Goal: Task Accomplishment & Management: Use online tool/utility

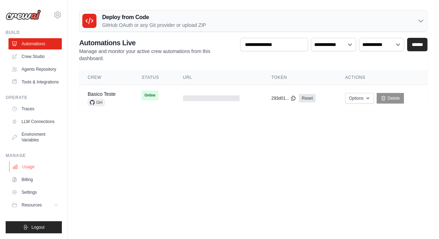
click at [33, 170] on link "Usage" at bounding box center [35, 166] width 53 height 11
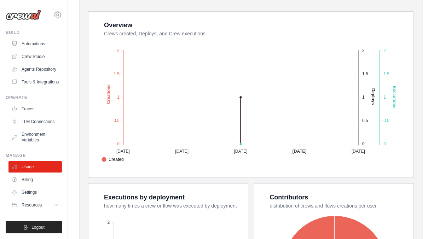
scroll to position [141, 0]
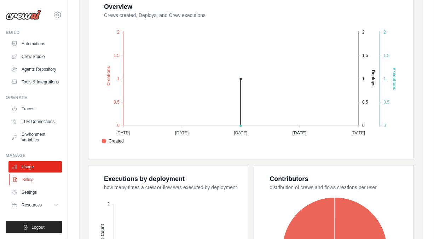
click at [33, 182] on link "Billing" at bounding box center [35, 179] width 53 height 11
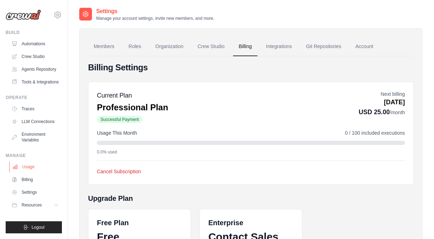
click at [30, 169] on link "Usage" at bounding box center [35, 166] width 53 height 11
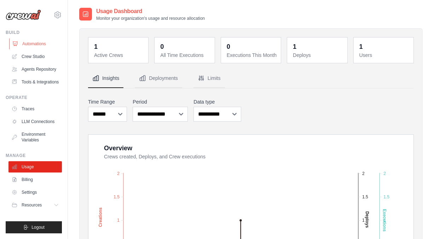
click at [31, 45] on link "Automations" at bounding box center [35, 43] width 53 height 11
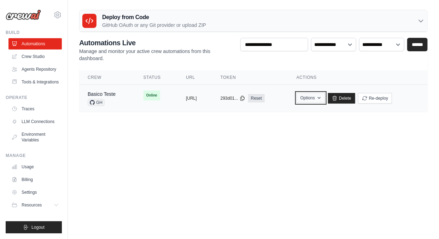
click at [325, 101] on button "Options" at bounding box center [311, 98] width 29 height 11
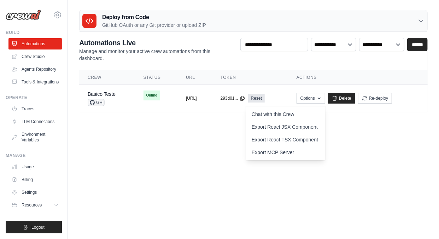
click at [222, 142] on body "lracosta.lr@gmail.com Settings Build Automations" at bounding box center [219, 119] width 439 height 239
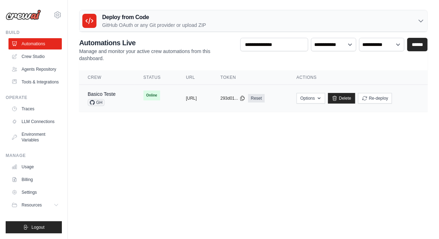
click at [144, 98] on span "Online" at bounding box center [152, 96] width 17 height 10
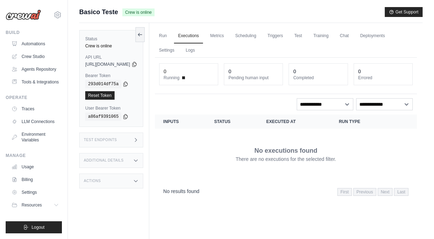
click at [105, 139] on h3 "Test Endpoints" at bounding box center [100, 140] width 33 height 4
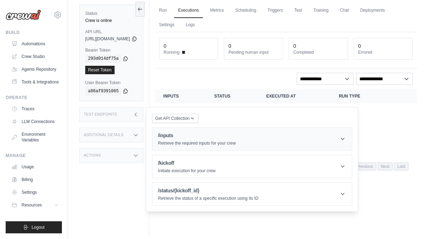
scroll to position [30, 0]
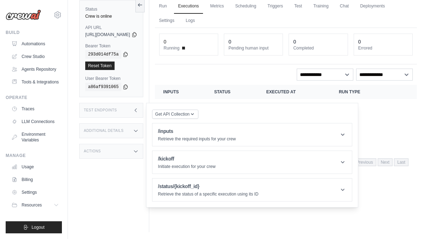
click at [133, 109] on div "Test Endpoints" at bounding box center [111, 110] width 64 height 15
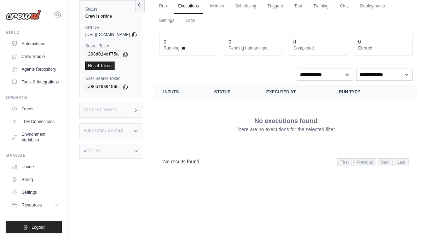
click at [122, 130] on h3 "Additional Details" at bounding box center [104, 131] width 40 height 4
click at [102, 150] on div "Actions" at bounding box center [111, 151] width 64 height 15
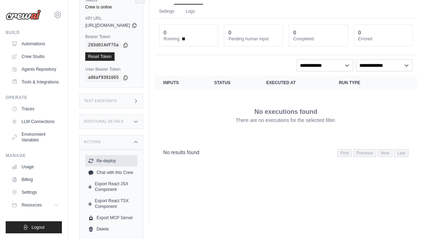
scroll to position [40, 0]
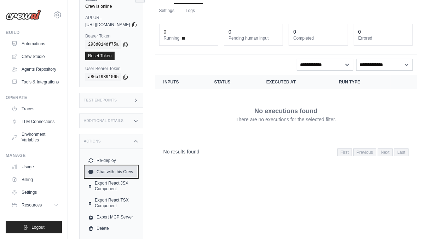
click at [128, 171] on link "Chat with this Crew" at bounding box center [111, 171] width 52 height 11
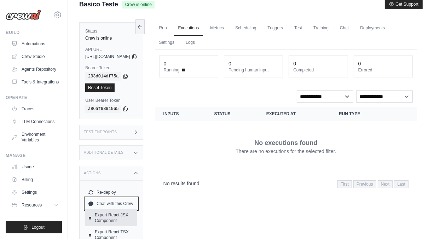
scroll to position [0, 0]
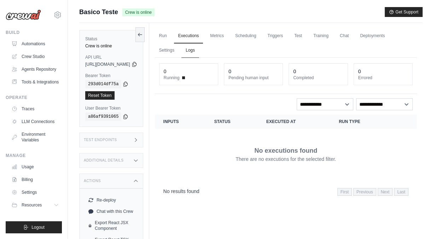
click at [199, 53] on link "Logs" at bounding box center [190, 50] width 18 height 15
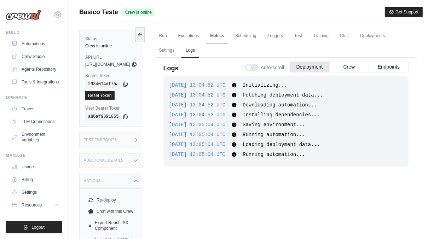
click at [228, 38] on link "Metrics" at bounding box center [217, 36] width 22 height 15
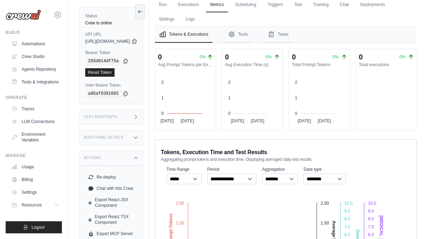
scroll to position [35, 0]
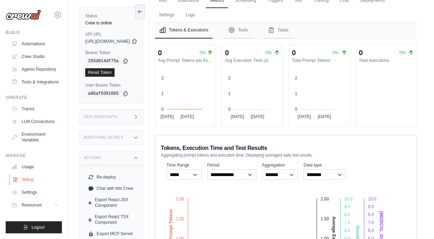
click at [25, 184] on link "Billing" at bounding box center [35, 179] width 53 height 11
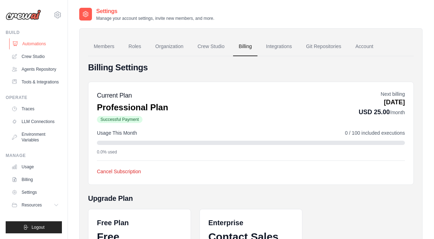
click at [34, 48] on link "Automations" at bounding box center [35, 43] width 53 height 11
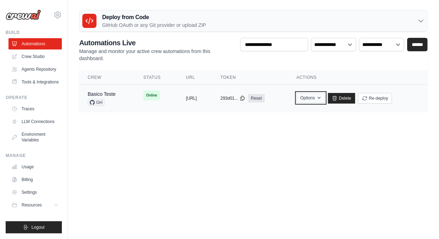
click at [325, 100] on button "Options" at bounding box center [311, 98] width 29 height 11
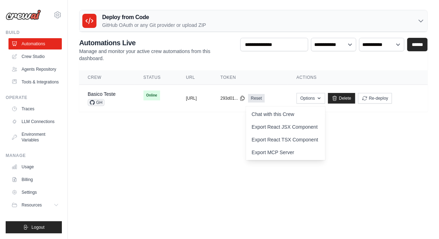
click at [211, 142] on body "[DOMAIN_NAME][EMAIL_ADDRESS][DOMAIN_NAME] Settings Build Automations" at bounding box center [219, 119] width 439 height 239
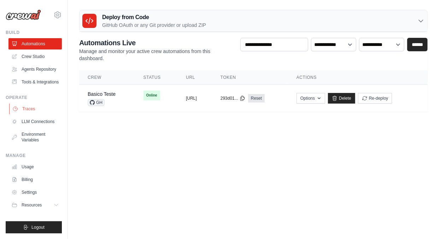
click at [26, 110] on link "Traces" at bounding box center [35, 108] width 53 height 11
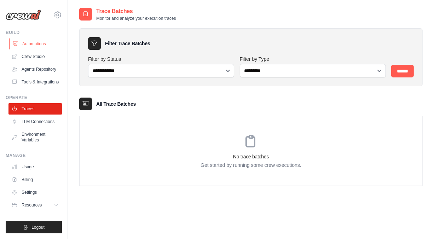
click at [38, 41] on link "Automations" at bounding box center [35, 43] width 53 height 11
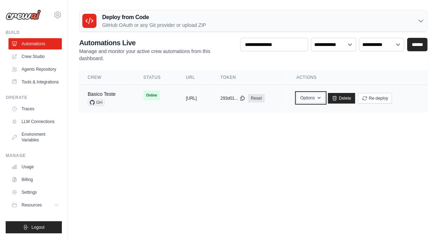
click at [325, 97] on button "Options" at bounding box center [311, 98] width 29 height 11
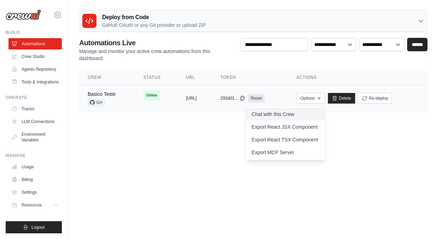
click at [291, 113] on link "Chat with this Crew" at bounding box center [285, 114] width 79 height 13
click at [161, 162] on body "[DOMAIN_NAME][EMAIL_ADDRESS][DOMAIN_NAME] Settings Build Automations" at bounding box center [219, 119] width 439 height 239
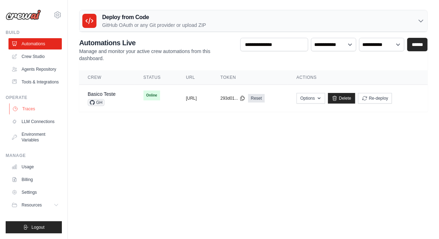
click at [28, 108] on link "Traces" at bounding box center [35, 108] width 53 height 11
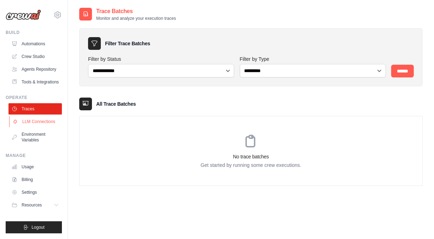
click at [44, 127] on link "LLM Connections" at bounding box center [35, 121] width 53 height 11
click at [33, 109] on link "Traces" at bounding box center [35, 108] width 53 height 11
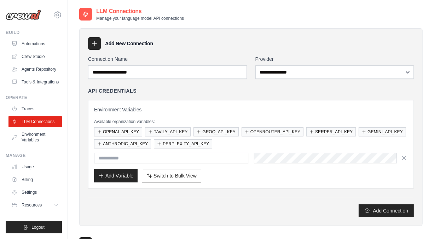
click at [33, 109] on link "Traces" at bounding box center [34, 108] width 53 height 11
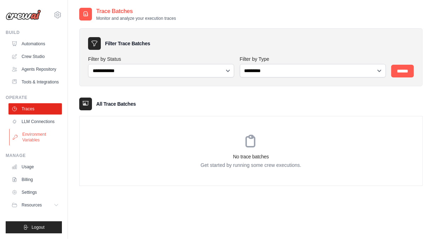
click at [30, 134] on link "Environment Variables" at bounding box center [35, 137] width 53 height 17
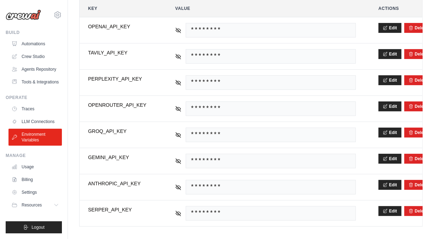
scroll to position [138, 0]
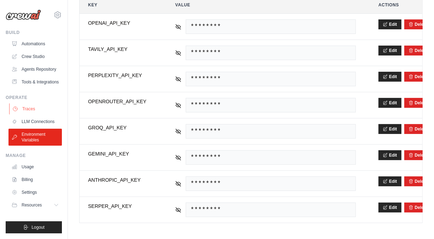
click at [28, 109] on link "Traces" at bounding box center [35, 108] width 53 height 11
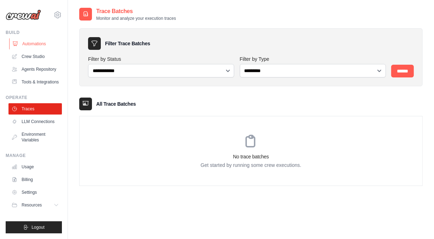
click at [41, 48] on link "Automations" at bounding box center [35, 43] width 53 height 11
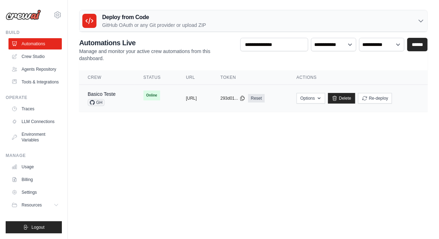
click at [145, 96] on span "Online" at bounding box center [152, 96] width 17 height 10
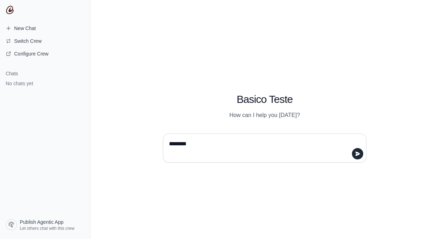
type textarea "*********"
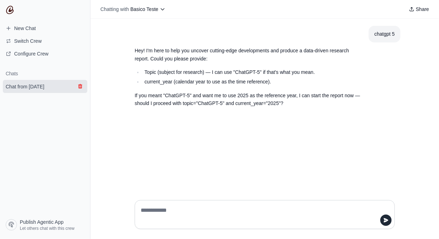
click at [78, 88] on icon "submit" at bounding box center [80, 86] width 6 height 6
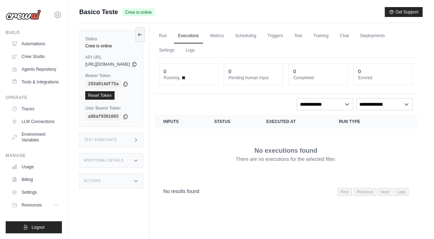
click at [107, 140] on h3 "Test Endpoints" at bounding box center [100, 140] width 33 height 4
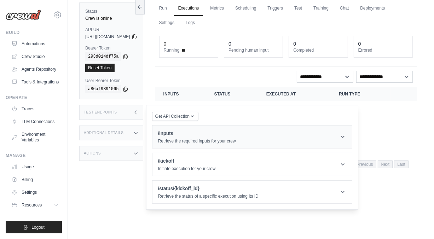
scroll to position [30, 0]
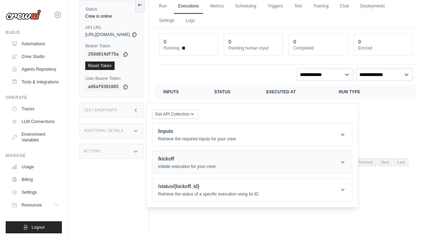
click at [214, 165] on p "Initiate execution for your crew" at bounding box center [187, 167] width 58 height 6
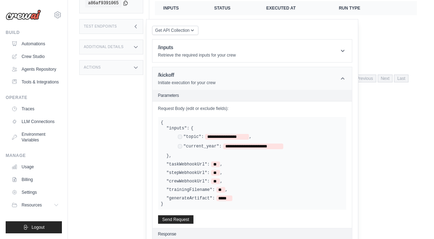
scroll to position [136, 0]
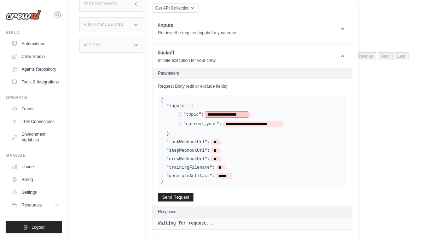
click at [236, 113] on span "**********" at bounding box center [227, 115] width 44 height 6
drag, startPoint x: 226, startPoint y: 113, endPoint x: 261, endPoint y: 109, distance: 35.6
click at [261, 109] on div "**********" at bounding box center [255, 120] width 177 height 22
click at [281, 133] on div "Close" at bounding box center [217, 133] width 434 height 0
drag, startPoint x: 242, startPoint y: 121, endPoint x: 295, endPoint y: 116, distance: 53.7
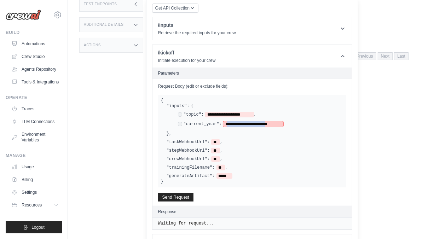
click at [295, 116] on div "**********" at bounding box center [257, 120] width 171 height 16
click at [267, 184] on div "**********" at bounding box center [252, 141] width 188 height 93
click at [193, 198] on button "Send Request" at bounding box center [175, 197] width 35 height 8
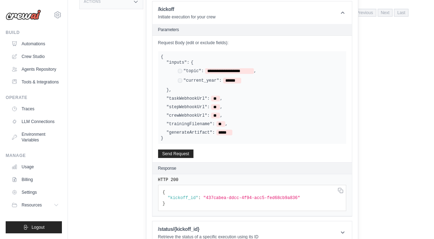
scroll to position [188, 0]
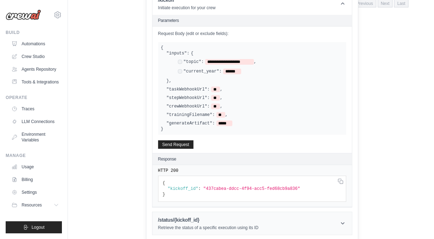
click at [240, 222] on div "/status/{kickoff_id} Retrieve the status of a specific execution using its ID" at bounding box center [208, 223] width 100 height 14
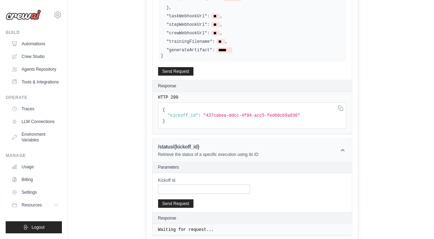
scroll to position [262, 0]
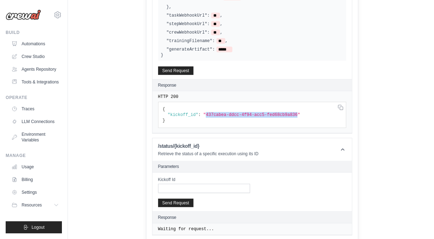
drag, startPoint x: 220, startPoint y: 113, endPoint x: 304, endPoint y: 115, distance: 84.2
click at [300, 115] on span ""437cabea-ddcc-4f94-acc5-fed68cb9a836"" at bounding box center [251, 114] width 97 height 5
copy span "437cabea-ddcc-4f94-acc5-fed68cb9a836"
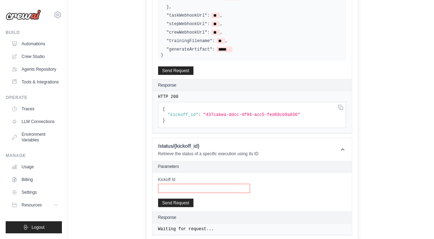
click at [186, 186] on input "Kickoff Id" at bounding box center [204, 188] width 92 height 9
paste input "**********"
type input "**********"
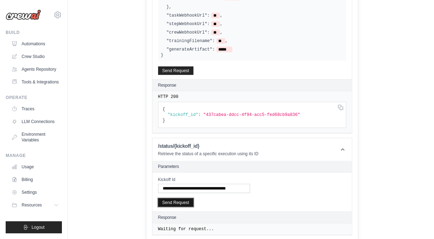
click at [193, 200] on button "Send Request" at bounding box center [175, 202] width 35 height 8
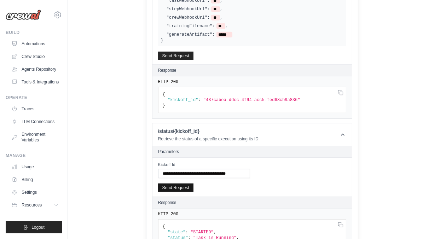
scroll to position [327, 0]
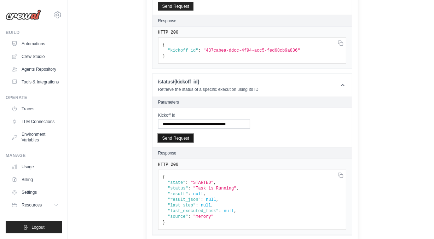
click at [193, 135] on button "Send Request" at bounding box center [175, 138] width 35 height 8
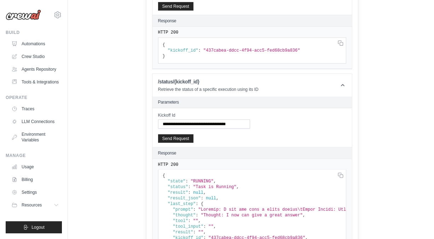
scroll to position [0, 0]
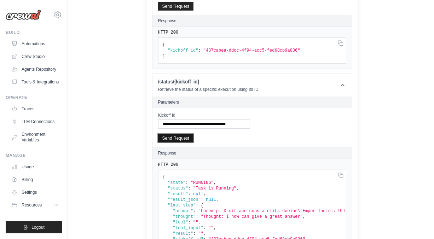
click at [193, 136] on button "Send Request" at bounding box center [175, 138] width 35 height 8
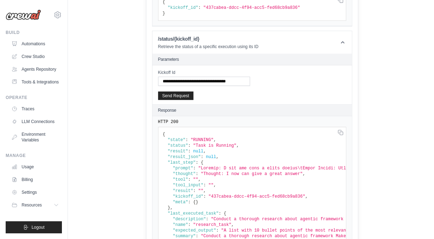
scroll to position [367, 0]
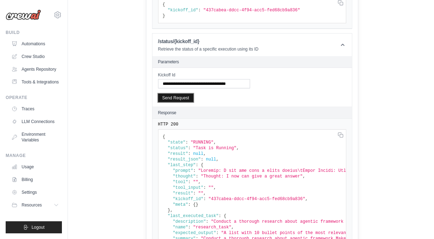
click at [182, 94] on button "Send Request" at bounding box center [175, 98] width 35 height 8
click at [193, 98] on button "Send Request" at bounding box center [175, 98] width 35 height 8
click at [187, 94] on button "Send Request" at bounding box center [175, 98] width 35 height 8
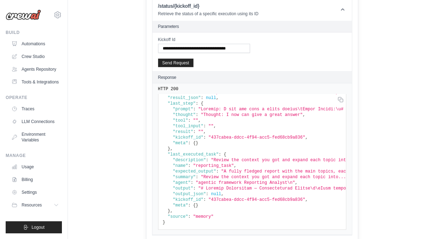
scroll to position [31, 0]
click at [193, 61] on button "Send Request" at bounding box center [175, 62] width 35 height 8
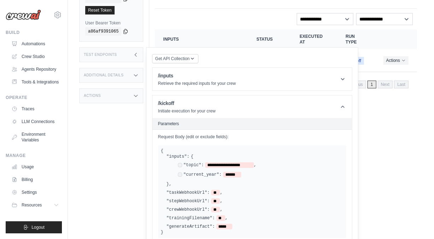
scroll to position [84, 0]
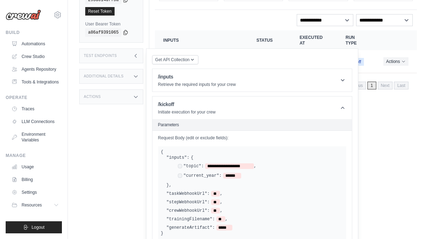
click at [112, 76] on h3 "Additional Details" at bounding box center [104, 76] width 40 height 4
click at [99, 95] on h3 "Actions" at bounding box center [92, 97] width 17 height 4
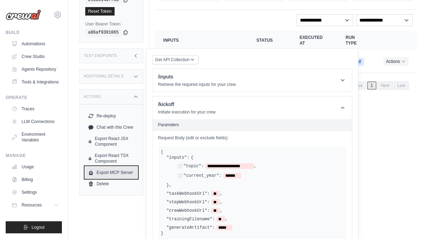
click at [111, 171] on link "Export MCP Server" at bounding box center [111, 172] width 52 height 11
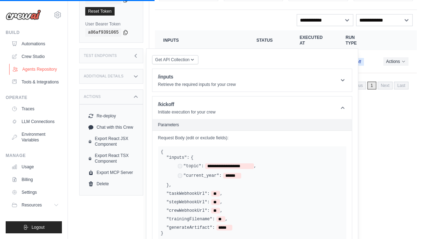
click at [42, 69] on link "Agents Repository" at bounding box center [35, 69] width 53 height 11
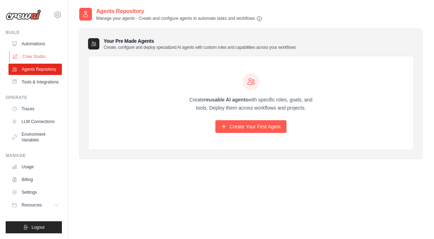
click at [34, 57] on link "Crew Studio" at bounding box center [35, 56] width 53 height 11
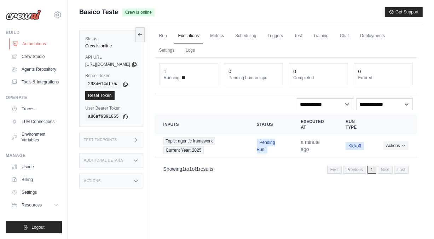
click at [35, 45] on link "Automations" at bounding box center [35, 43] width 53 height 11
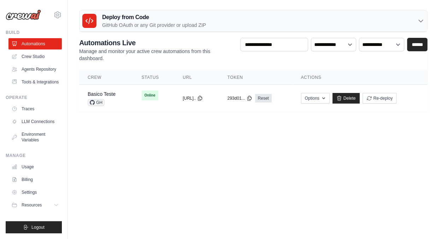
click at [33, 46] on link "Automations" at bounding box center [34, 43] width 53 height 11
click at [105, 93] on link "Basico Teste" at bounding box center [102, 94] width 28 height 6
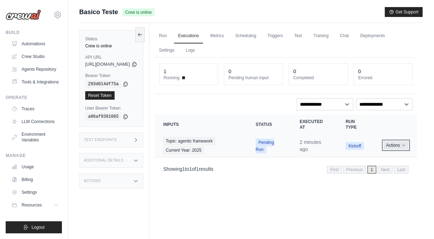
click at [398, 144] on button "Actions" at bounding box center [395, 145] width 25 height 8
click at [395, 145] on button "Actions" at bounding box center [395, 145] width 25 height 8
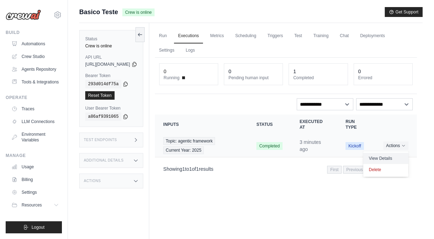
click at [387, 155] on link "View Details" at bounding box center [385, 158] width 45 height 11
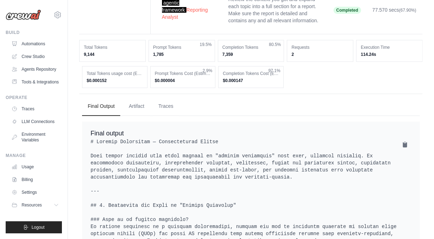
scroll to position [106, 0]
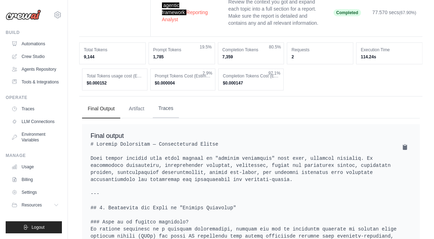
click at [164, 99] on button "Traces" at bounding box center [166, 108] width 26 height 19
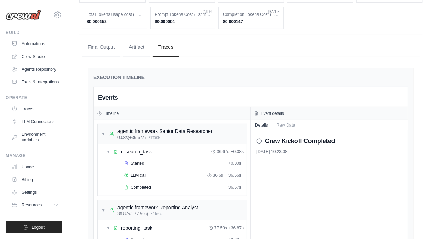
scroll to position [212, 0]
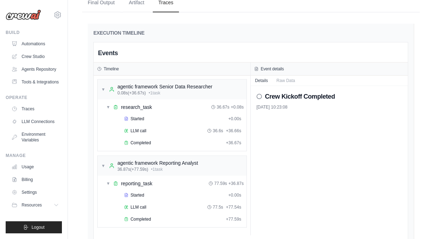
click at [261, 94] on circle at bounding box center [259, 96] width 5 height 5
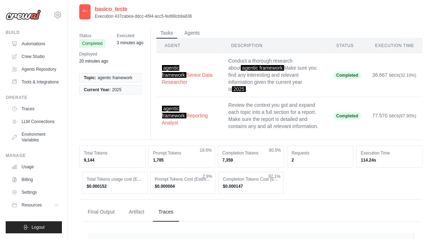
scroll to position [0, 0]
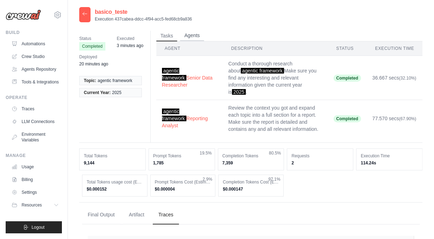
click at [194, 36] on button "Agents" at bounding box center [192, 35] width 24 height 11
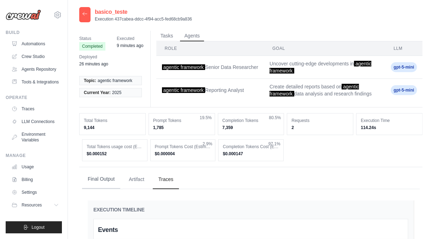
click at [98, 175] on button "Final Output" at bounding box center [101, 179] width 38 height 19
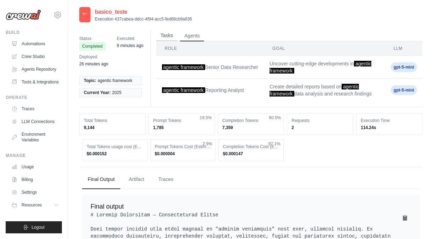
click at [164, 36] on button "Tasks" at bounding box center [166, 35] width 21 height 11
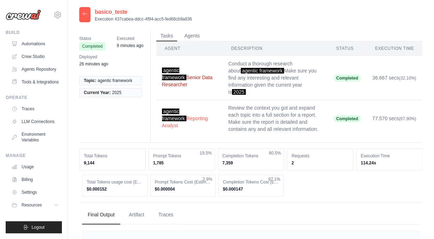
click at [181, 79] on button "agentic framework Senior Data Researcher" at bounding box center [189, 77] width 55 height 21
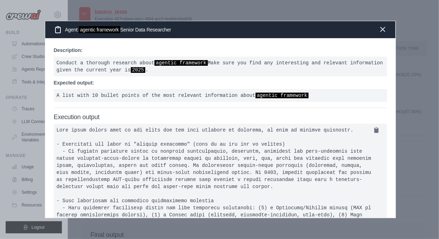
click at [384, 31] on icon "button" at bounding box center [383, 29] width 8 height 8
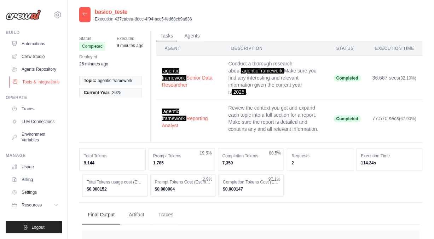
click at [41, 85] on link "Tools & Integrations" at bounding box center [35, 81] width 53 height 11
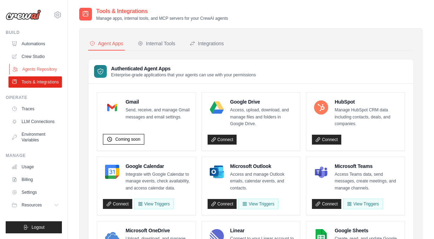
click at [40, 66] on link "Agents Repository" at bounding box center [35, 69] width 53 height 11
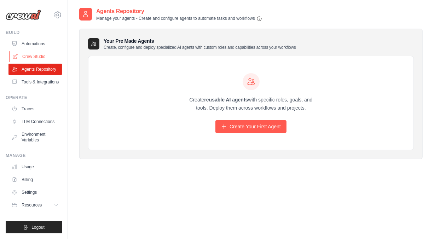
click at [30, 59] on link "Crew Studio" at bounding box center [35, 56] width 53 height 11
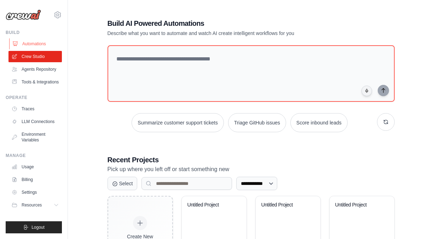
click at [30, 43] on link "Automations" at bounding box center [35, 43] width 53 height 11
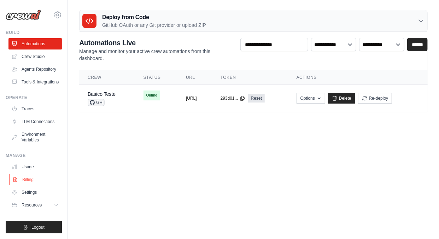
click at [28, 176] on link "Billing" at bounding box center [35, 179] width 53 height 11
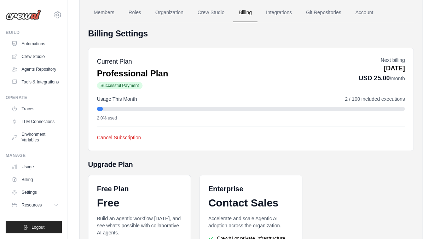
scroll to position [35, 0]
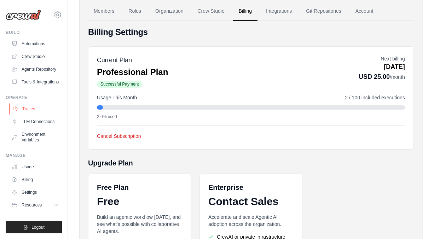
click at [36, 106] on link "Traces" at bounding box center [35, 108] width 53 height 11
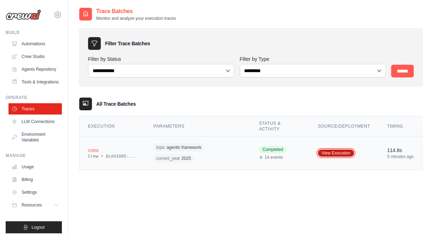
click at [331, 151] on link "View Execution" at bounding box center [336, 153] width 36 height 7
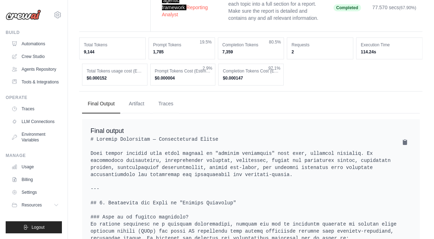
scroll to position [89, 0]
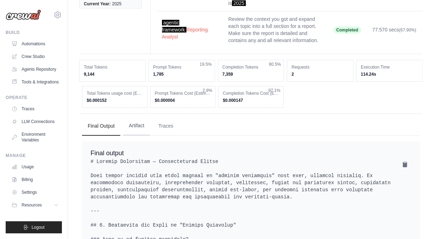
click at [134, 117] on button "Artifact" at bounding box center [136, 125] width 27 height 19
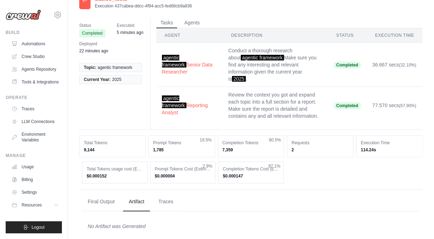
scroll to position [14, 0]
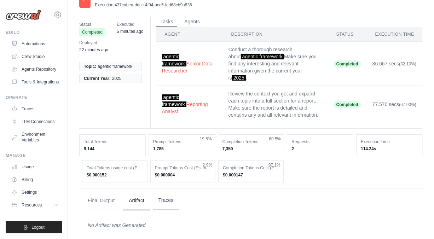
click at [162, 193] on button "Traces" at bounding box center [166, 200] width 26 height 19
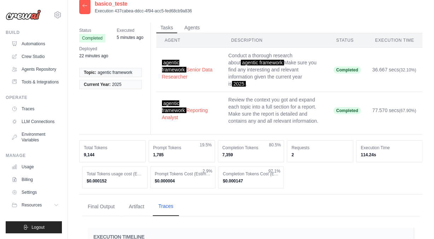
scroll to position [0, 0]
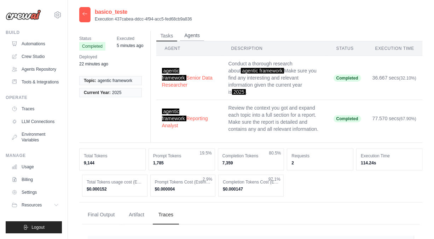
click at [197, 34] on button "Agents" at bounding box center [192, 35] width 24 height 11
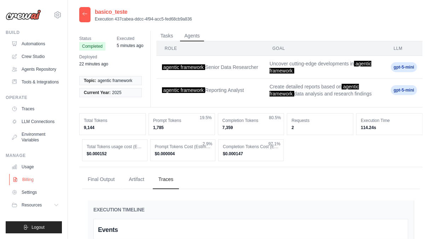
click at [28, 179] on link "Billing" at bounding box center [35, 179] width 53 height 11
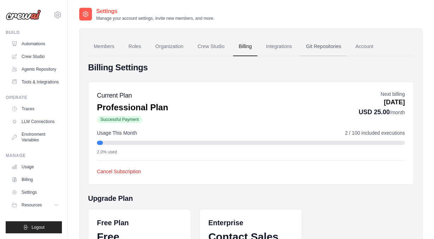
click at [320, 49] on link "Git Repositories" at bounding box center [323, 46] width 47 height 19
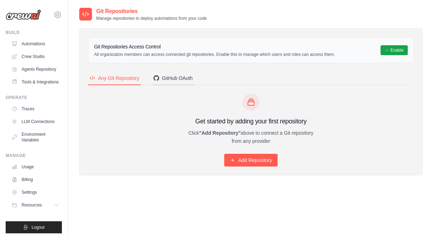
click at [179, 80] on div "GitHub OAuth" at bounding box center [172, 78] width 39 height 7
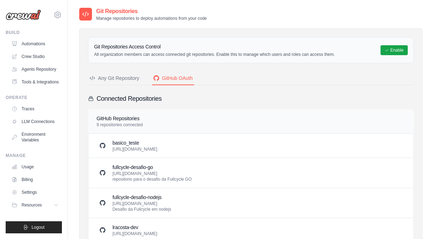
click at [117, 80] on div "Any Git Repository" at bounding box center [114, 78] width 50 height 7
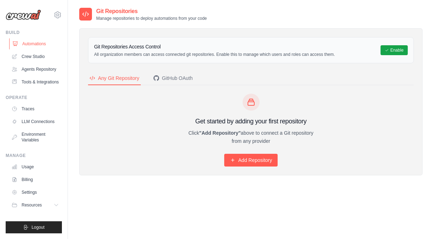
click at [36, 46] on link "Automations" at bounding box center [35, 43] width 53 height 11
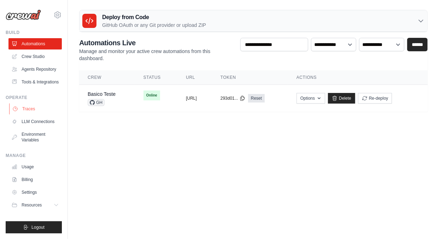
click at [32, 106] on link "Traces" at bounding box center [35, 108] width 53 height 11
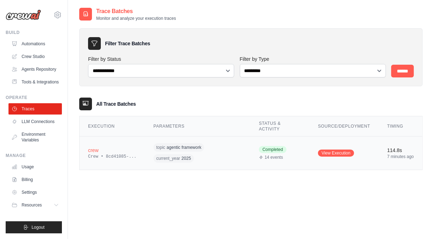
click at [262, 157] on icon "View details for crew execution" at bounding box center [261, 157] width 4 height 4
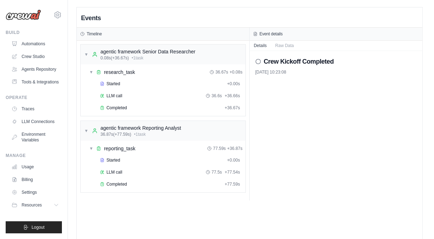
click at [256, 62] on icon at bounding box center [258, 62] width 6 height 6
click at [276, 58] on h2 "Crew Kickoff Completed" at bounding box center [299, 62] width 70 height 10
click at [281, 46] on button "Raw Data" at bounding box center [284, 45] width 27 height 10
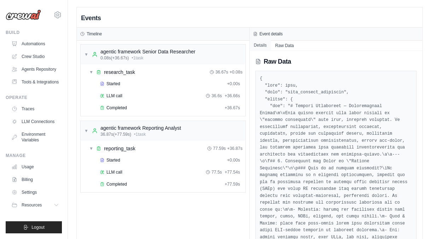
click at [256, 45] on button "Details" at bounding box center [261, 45] width 22 height 10
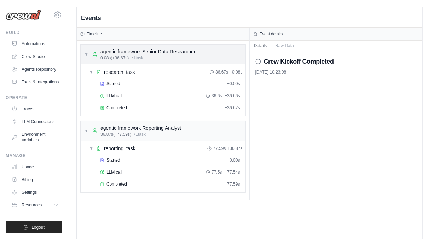
click at [122, 58] on span "0.08s (+36.67s)" at bounding box center [114, 58] width 28 height 6
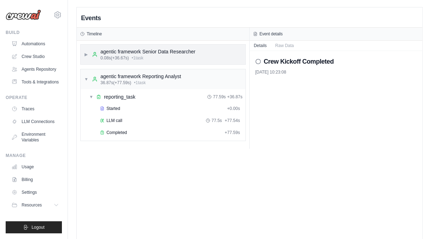
click at [122, 58] on span "0.08s (+36.67s)" at bounding box center [114, 58] width 28 height 6
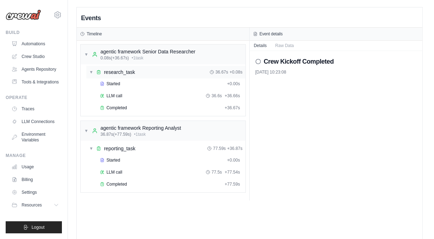
click at [118, 71] on span "research_task" at bounding box center [119, 72] width 31 height 7
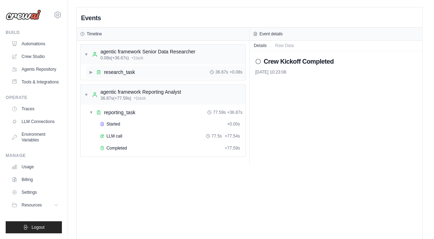
click at [118, 71] on span "research_task" at bounding box center [119, 72] width 31 height 7
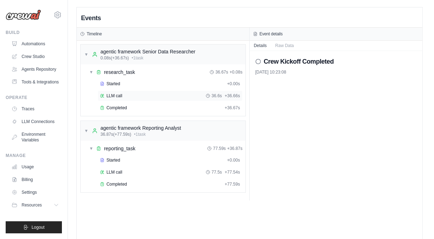
click at [111, 94] on span "LLM call" at bounding box center [114, 96] width 16 height 6
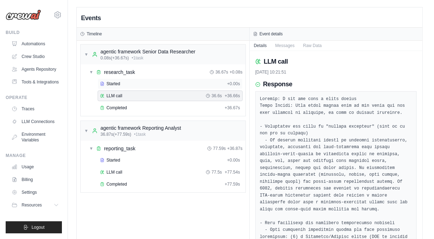
click at [114, 85] on span "Started" at bounding box center [113, 84] width 14 height 6
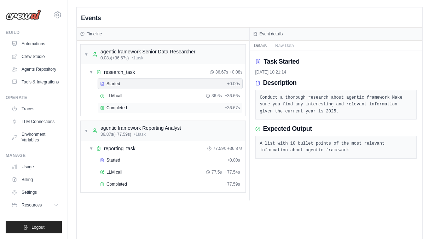
click at [118, 109] on span "Completed" at bounding box center [116, 108] width 21 height 6
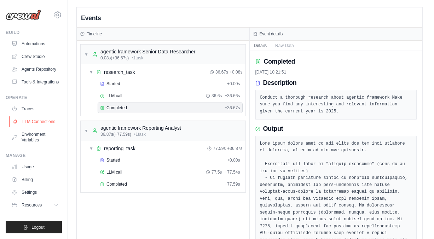
click at [40, 123] on link "LLM Connections" at bounding box center [35, 121] width 53 height 11
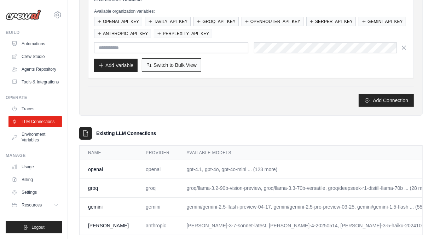
scroll to position [129, 0]
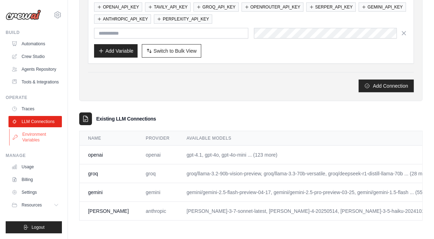
click at [39, 140] on link "Environment Variables" at bounding box center [35, 137] width 53 height 17
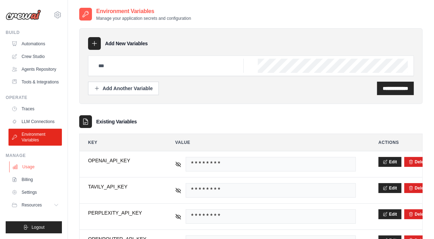
click at [29, 170] on link "Usage" at bounding box center [35, 166] width 53 height 11
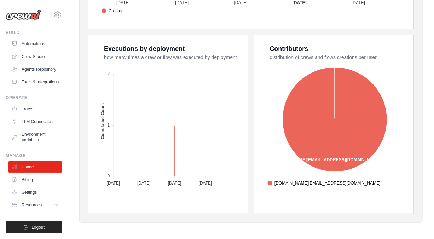
scroll to position [273, 0]
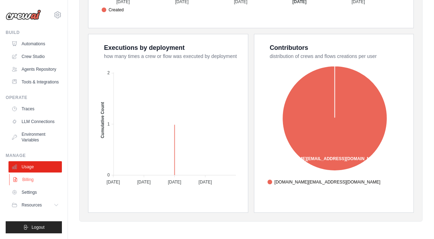
click at [29, 180] on link "Billing" at bounding box center [35, 179] width 53 height 11
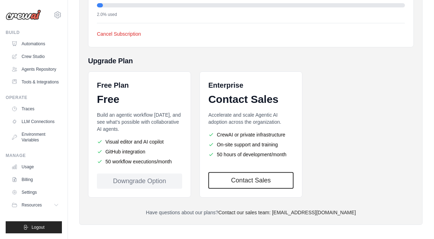
scroll to position [141, 0]
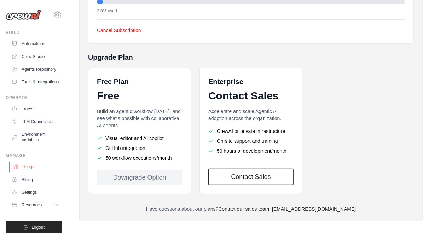
click at [32, 166] on link "Usage" at bounding box center [35, 166] width 53 height 11
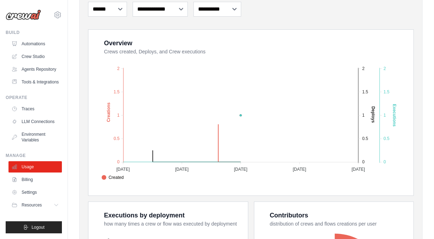
scroll to position [106, 0]
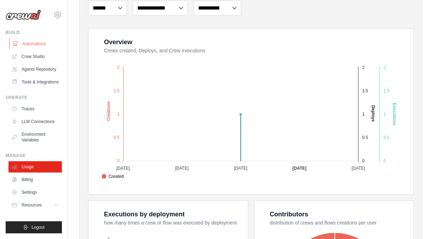
click at [36, 42] on link "Automations" at bounding box center [35, 43] width 53 height 11
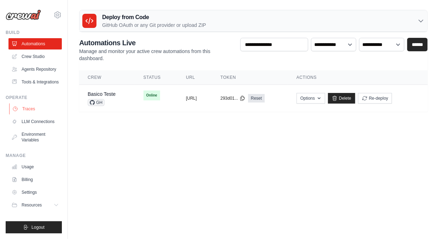
click at [28, 109] on link "Traces" at bounding box center [35, 108] width 53 height 11
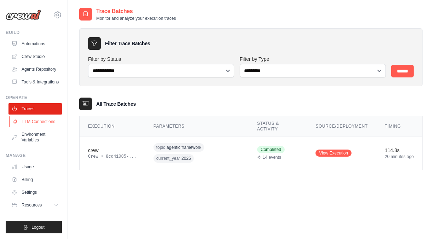
click at [33, 125] on link "LLM Connections" at bounding box center [35, 121] width 53 height 11
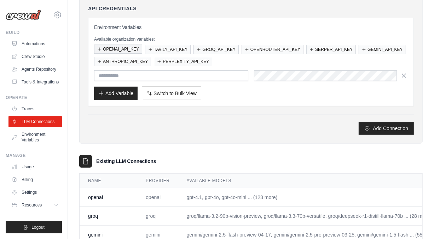
scroll to position [129, 0]
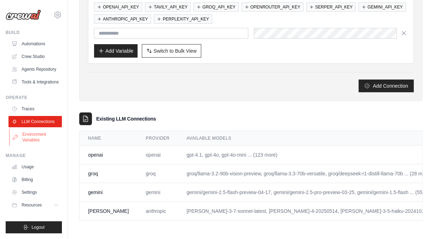
click at [31, 137] on link "Environment Variables" at bounding box center [35, 137] width 53 height 17
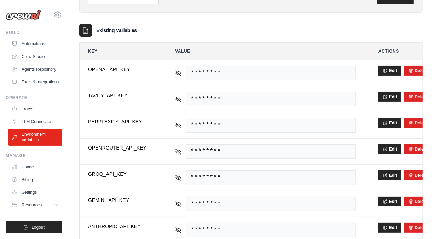
scroll to position [138, 0]
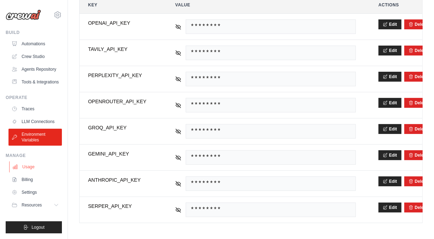
click at [26, 167] on link "Usage" at bounding box center [35, 166] width 53 height 11
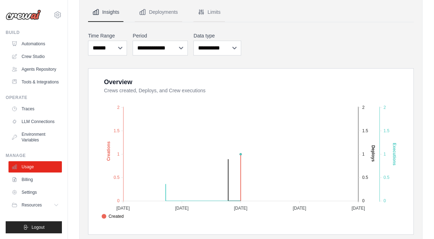
scroll to position [141, 0]
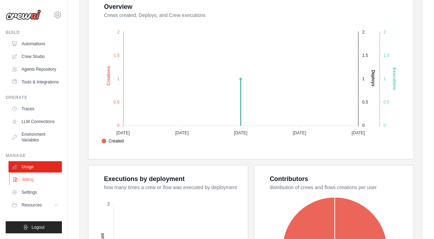
click at [27, 181] on link "Billing" at bounding box center [35, 179] width 53 height 11
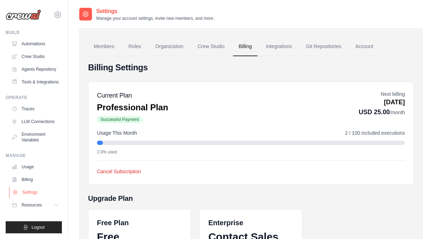
click at [28, 191] on link "Settings" at bounding box center [35, 192] width 53 height 11
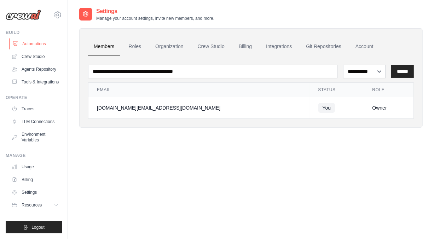
click at [29, 44] on link "Automations" at bounding box center [35, 43] width 53 height 11
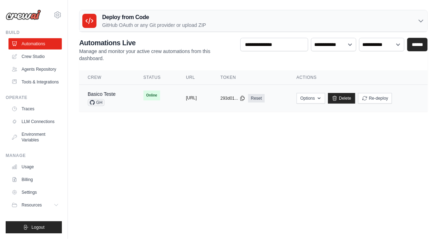
click at [186, 100] on button "[URL]" at bounding box center [191, 98] width 11 height 6
click at [112, 95] on link "Basico Teste" at bounding box center [102, 94] width 28 height 6
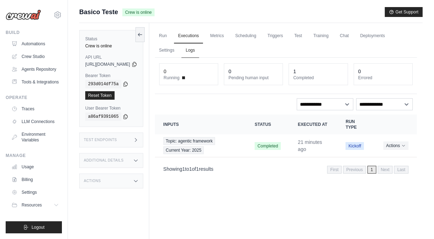
click at [199, 51] on link "Logs" at bounding box center [190, 50] width 18 height 15
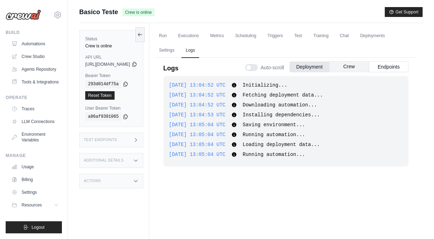
click at [342, 68] on button "Crew" at bounding box center [349, 66] width 40 height 11
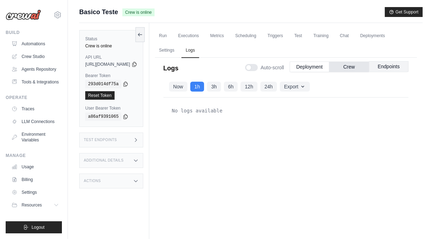
click at [379, 67] on button "Endpoints" at bounding box center [389, 66] width 40 height 11
click at [308, 67] on button "Deployment" at bounding box center [310, 66] width 40 height 11
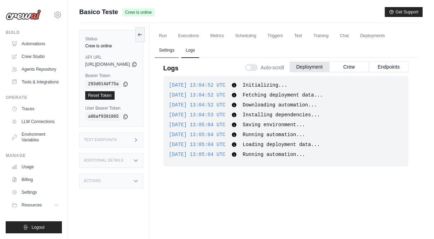
click at [179, 53] on link "Settings" at bounding box center [167, 50] width 24 height 15
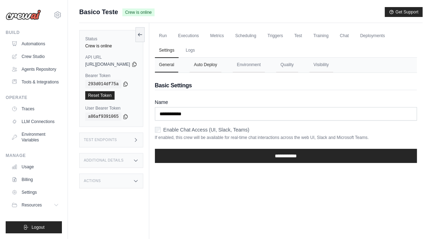
click at [220, 68] on button "Auto Deploy" at bounding box center [205, 65] width 31 height 15
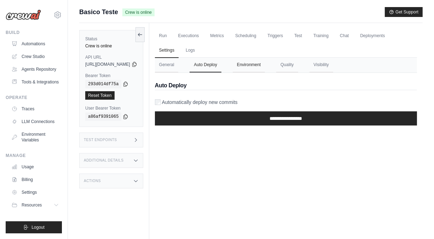
click at [260, 70] on button "Environment" at bounding box center [249, 65] width 32 height 15
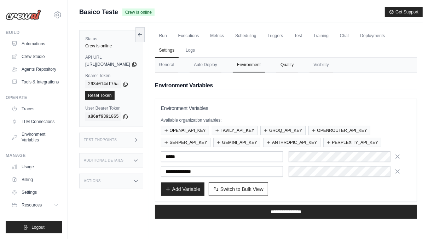
click at [298, 66] on button "Quality" at bounding box center [287, 65] width 22 height 15
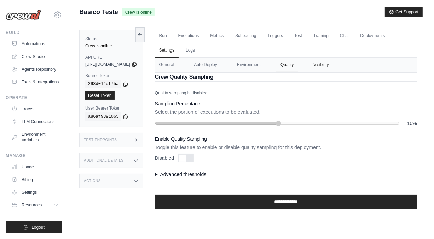
click at [333, 65] on button "Visibility" at bounding box center [321, 65] width 24 height 15
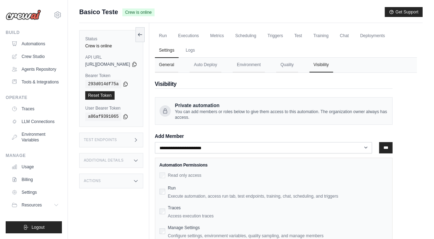
click at [179, 66] on button "General" at bounding box center [167, 65] width 24 height 15
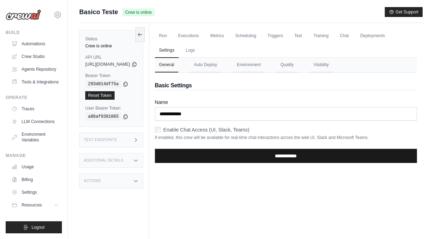
click at [296, 157] on input "**********" at bounding box center [286, 156] width 262 height 14
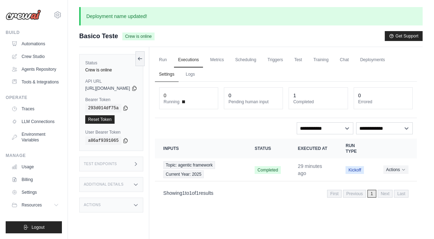
click at [179, 75] on link "Settings" at bounding box center [167, 74] width 24 height 15
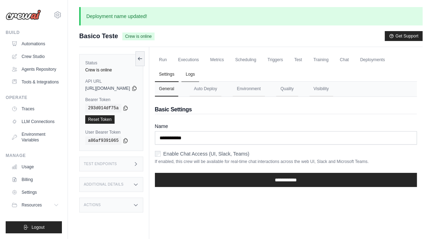
click at [199, 75] on link "Logs" at bounding box center [190, 74] width 18 height 15
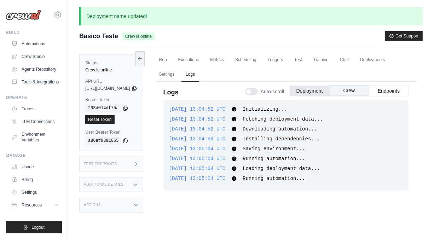
click at [345, 92] on button "Crew" at bounding box center [349, 90] width 40 height 11
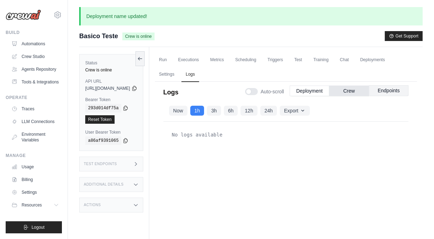
click at [395, 94] on button "Endpoints" at bounding box center [389, 90] width 40 height 11
click at [309, 94] on button "Deployment" at bounding box center [310, 90] width 40 height 11
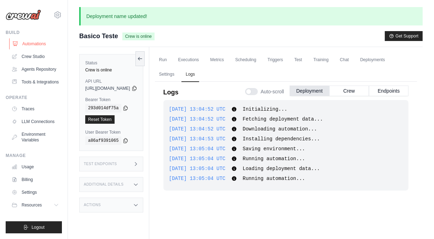
click at [37, 42] on link "Automations" at bounding box center [35, 43] width 53 height 11
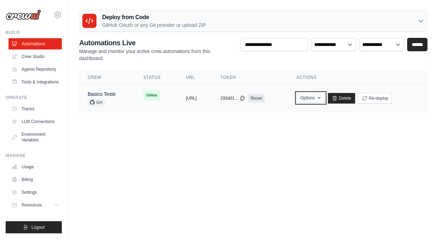
click at [325, 97] on button "Options" at bounding box center [311, 98] width 29 height 11
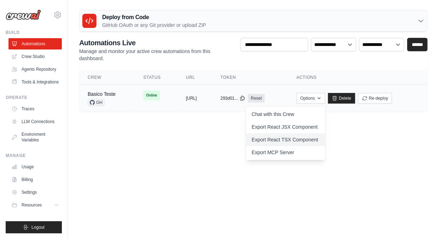
click at [303, 137] on link "Export React TSX Component" at bounding box center [285, 139] width 79 height 13
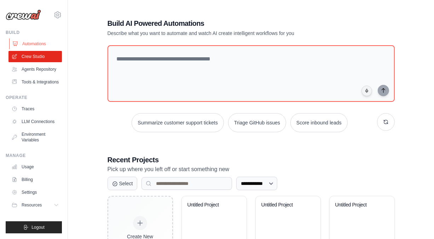
click at [34, 44] on link "Automations" at bounding box center [35, 43] width 53 height 11
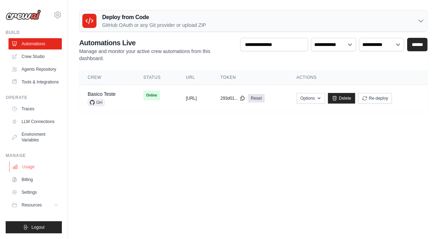
click at [24, 167] on link "Usage" at bounding box center [35, 166] width 53 height 11
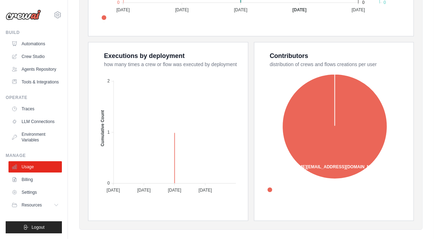
scroll to position [273, 0]
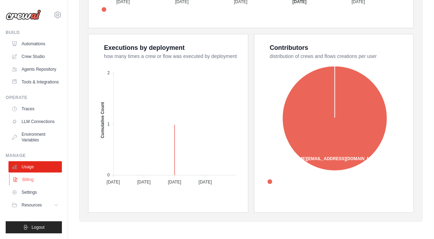
click at [28, 179] on link "Billing" at bounding box center [35, 179] width 53 height 11
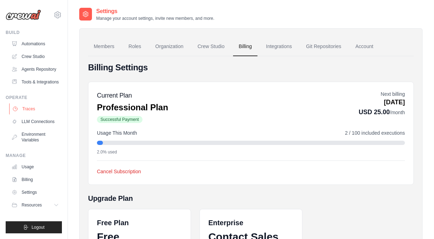
click at [33, 110] on link "Traces" at bounding box center [35, 108] width 53 height 11
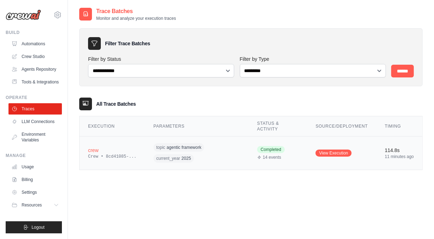
click at [271, 159] on span "14 events" at bounding box center [272, 158] width 18 height 6
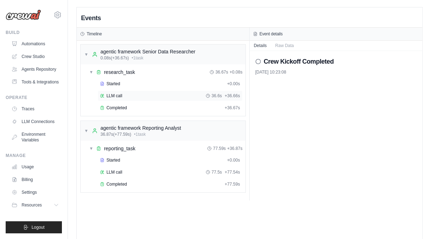
click at [111, 99] on div "LLM call 36.6s + 36.66s" at bounding box center [170, 96] width 145 height 11
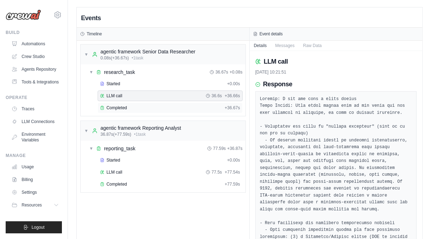
click at [112, 109] on span "Completed" at bounding box center [116, 108] width 21 height 6
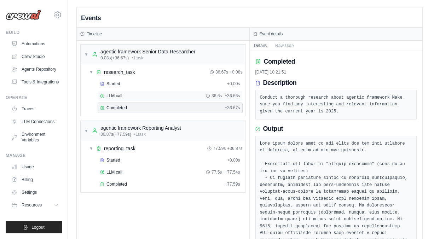
click at [115, 95] on span "LLM call" at bounding box center [114, 96] width 16 height 6
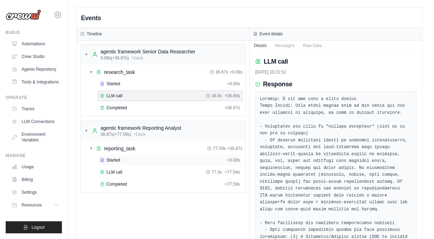
click at [111, 157] on span "Started" at bounding box center [113, 160] width 14 height 6
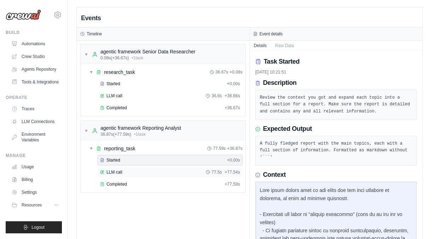
click at [116, 169] on span "LLM call" at bounding box center [114, 172] width 16 height 6
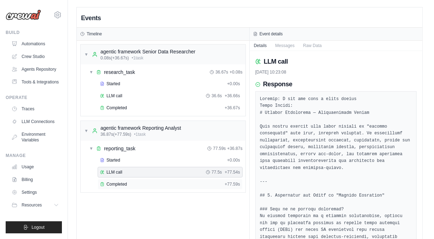
click at [115, 180] on div "Completed + 77.59s" at bounding box center [170, 184] width 145 height 11
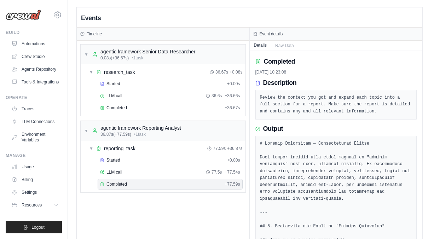
click at [261, 45] on button "Details" at bounding box center [261, 45] width 22 height 10
click at [37, 41] on link "Automations" at bounding box center [35, 43] width 53 height 11
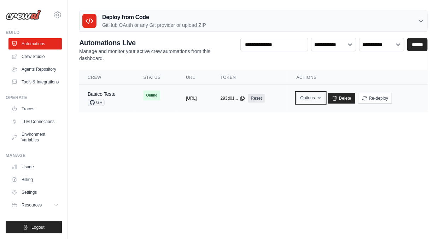
click at [325, 99] on button "Options" at bounding box center [311, 98] width 29 height 11
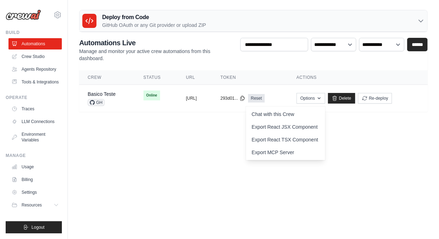
click at [192, 139] on body "[DOMAIN_NAME][EMAIL_ADDRESS][DOMAIN_NAME] Settings Build Automations" at bounding box center [219, 119] width 439 height 239
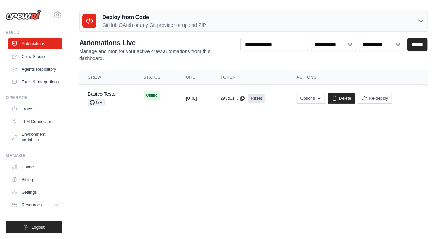
click at [164, 221] on body "[DOMAIN_NAME][EMAIL_ADDRESS][DOMAIN_NAME] Settings Build Automations" at bounding box center [219, 119] width 439 height 239
click at [325, 94] on button "Options" at bounding box center [311, 98] width 29 height 11
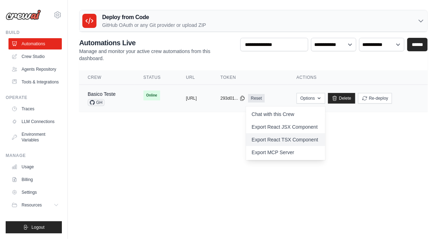
click at [322, 142] on link "Export React TSX Component" at bounding box center [285, 139] width 79 height 13
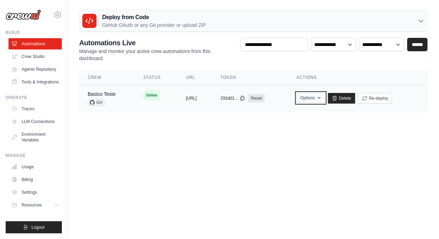
click at [325, 99] on button "Options" at bounding box center [311, 98] width 29 height 11
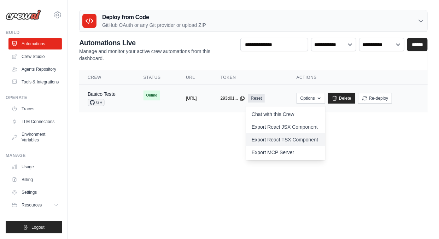
click at [302, 140] on link "Export React TSX Component" at bounding box center [285, 139] width 79 height 13
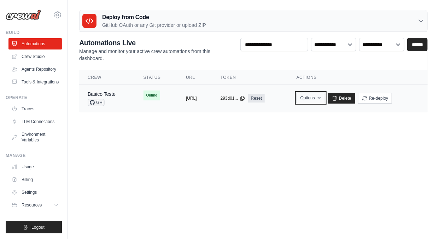
click at [325, 99] on button "Options" at bounding box center [311, 98] width 29 height 11
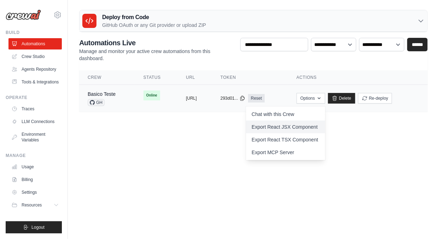
click at [295, 126] on link "Export React JSX Component" at bounding box center [285, 127] width 79 height 13
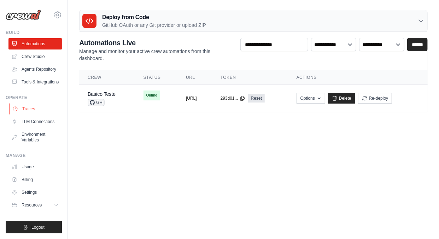
click at [27, 106] on link "Traces" at bounding box center [35, 108] width 53 height 11
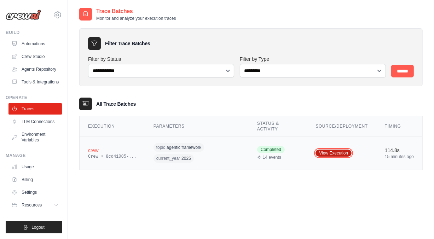
click at [339, 155] on link "View Execution" at bounding box center [333, 153] width 36 height 7
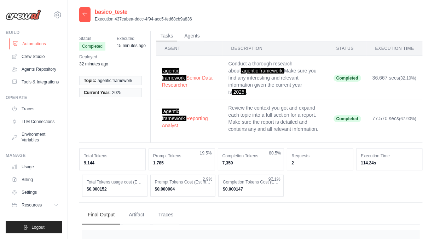
click at [35, 45] on link "Automations" at bounding box center [35, 43] width 53 height 11
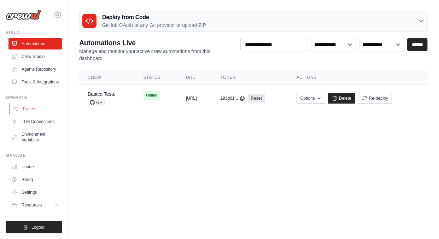
click at [28, 109] on link "Traces" at bounding box center [35, 108] width 53 height 11
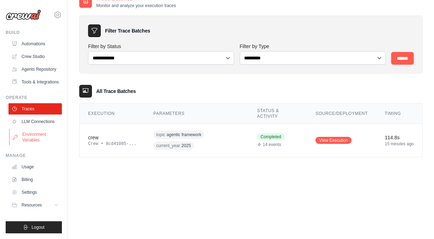
scroll to position [14, 0]
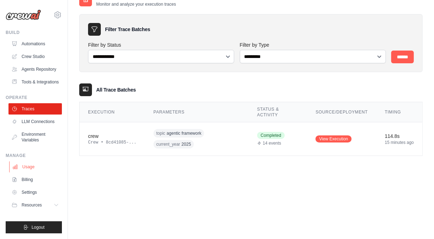
click at [30, 167] on link "Usage" at bounding box center [35, 166] width 53 height 11
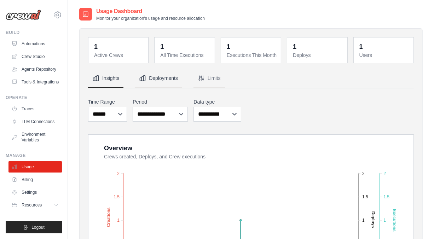
click at [155, 80] on button "Deployments" at bounding box center [158, 78] width 47 height 19
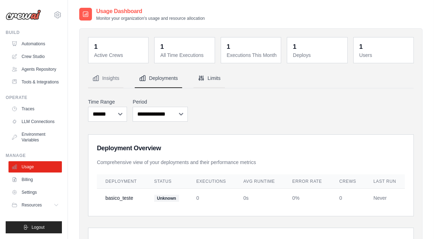
click at [206, 76] on button "Limits" at bounding box center [208, 78] width 31 height 19
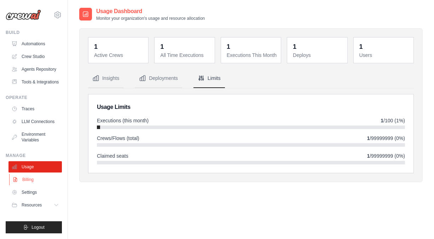
click at [28, 178] on link "Billing" at bounding box center [35, 179] width 53 height 11
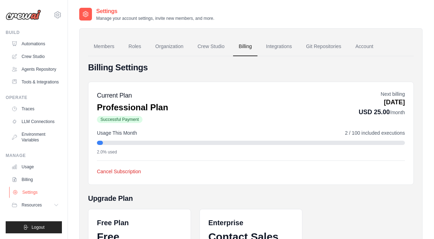
click at [25, 192] on link "Settings" at bounding box center [35, 192] width 53 height 11
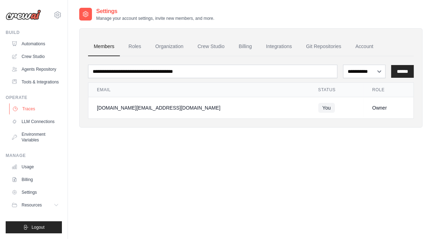
click at [33, 112] on link "Traces" at bounding box center [35, 108] width 53 height 11
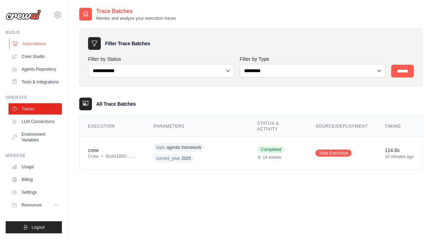
click at [31, 43] on link "Automations" at bounding box center [35, 43] width 53 height 11
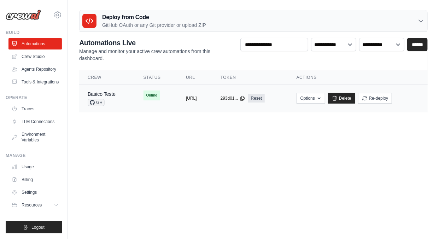
click at [144, 93] on span "Online" at bounding box center [152, 96] width 17 height 10
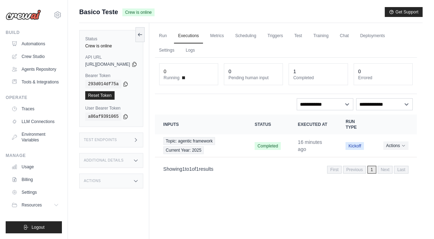
click at [115, 179] on div "Actions" at bounding box center [111, 181] width 64 height 15
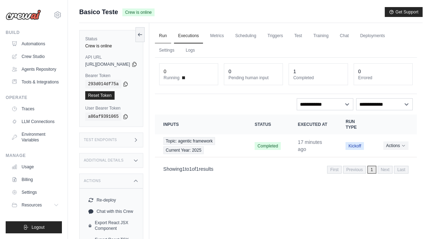
click at [171, 39] on link "Run" at bounding box center [163, 36] width 16 height 15
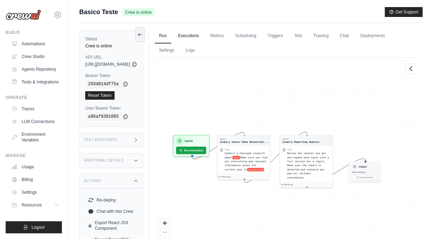
click at [200, 37] on link "Executions" at bounding box center [188, 36] width 29 height 15
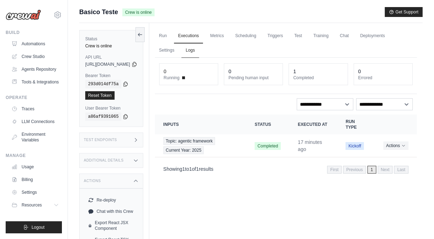
click at [199, 50] on link "Logs" at bounding box center [190, 50] width 18 height 15
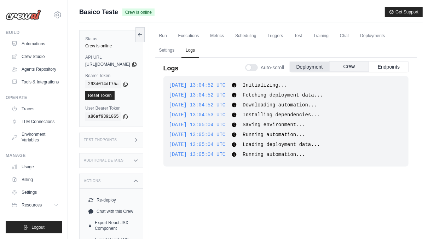
click at [345, 65] on button "Crew" at bounding box center [349, 66] width 40 height 11
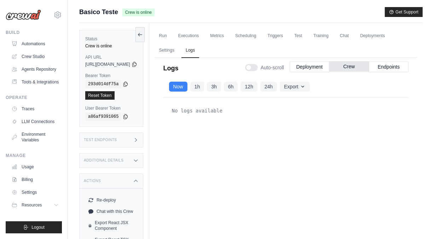
click at [352, 68] on button "Crew" at bounding box center [349, 66] width 40 height 11
click at [204, 90] on button "1h" at bounding box center [197, 86] width 14 height 10
click at [391, 69] on button "Endpoints" at bounding box center [389, 66] width 40 height 11
click at [204, 88] on button "1h" at bounding box center [197, 86] width 14 height 10
click at [351, 68] on button "Crew" at bounding box center [349, 66] width 40 height 11
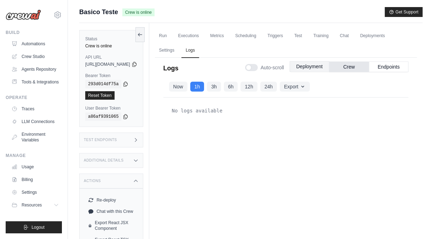
click at [307, 68] on button "Deployment" at bounding box center [310, 66] width 40 height 11
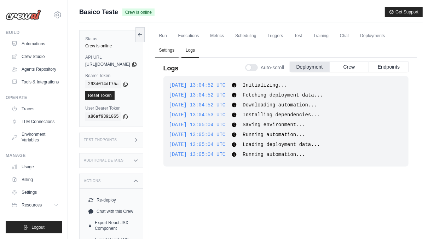
click at [179, 52] on link "Settings" at bounding box center [167, 50] width 24 height 15
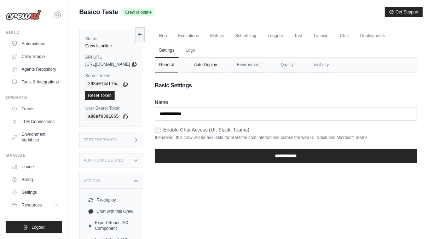
click at [221, 67] on button "Auto Deploy" at bounding box center [205, 65] width 31 height 15
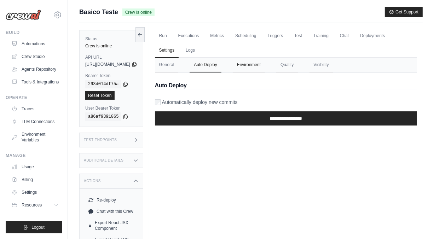
click at [265, 68] on button "Environment" at bounding box center [249, 65] width 32 height 15
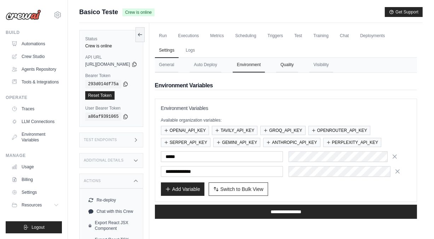
click at [298, 60] on button "Quality" at bounding box center [287, 65] width 22 height 15
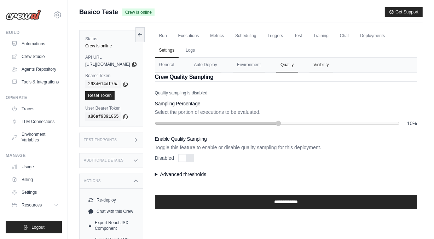
click at [333, 63] on button "Visibility" at bounding box center [321, 65] width 24 height 15
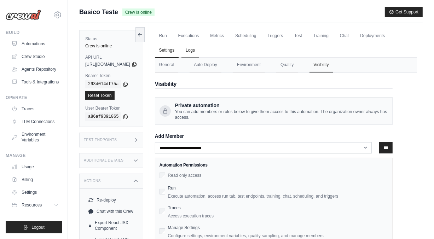
click at [199, 47] on link "Logs" at bounding box center [190, 50] width 18 height 15
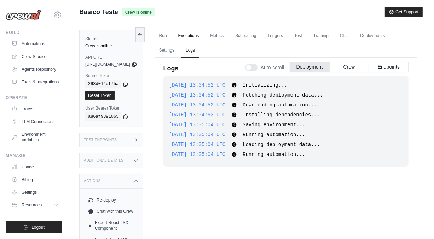
click at [203, 39] on link "Executions" at bounding box center [188, 36] width 29 height 15
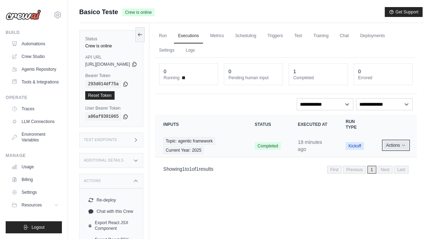
click at [398, 146] on button "Actions" at bounding box center [395, 145] width 25 height 8
click at [408, 135] on td "Actions View Details Delete" at bounding box center [396, 145] width 42 height 23
click at [228, 38] on link "Metrics" at bounding box center [217, 36] width 22 height 15
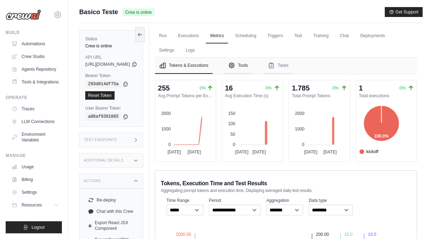
click at [252, 68] on button "Tools" at bounding box center [238, 66] width 28 height 16
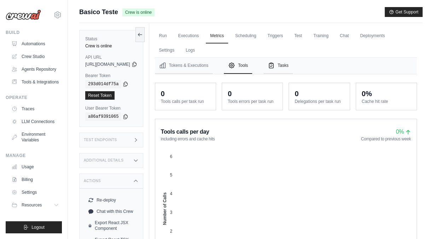
click at [293, 66] on button "Tasks" at bounding box center [277, 66] width 29 height 16
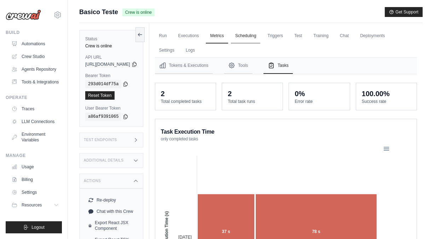
click at [260, 35] on link "Scheduling" at bounding box center [245, 36] width 29 height 15
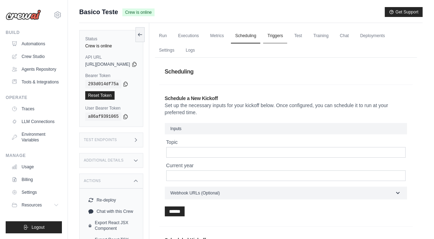
click at [287, 37] on link "Triggers" at bounding box center [275, 36] width 24 height 15
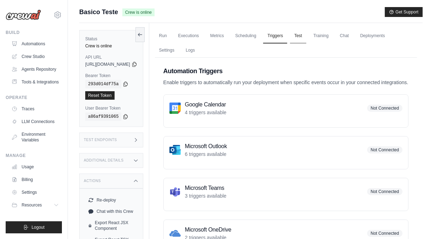
click at [306, 37] on link "Test" at bounding box center [298, 36] width 16 height 15
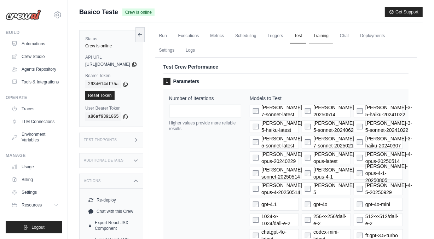
click at [333, 36] on link "Training" at bounding box center [321, 36] width 24 height 15
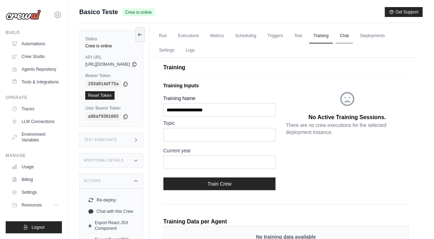
click at [353, 35] on link "Chat" at bounding box center [344, 36] width 17 height 15
click at [171, 37] on link "Run" at bounding box center [163, 36] width 16 height 15
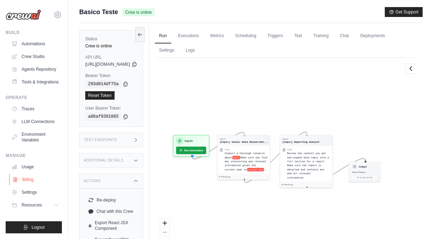
click at [29, 185] on link "Billing" at bounding box center [35, 179] width 53 height 11
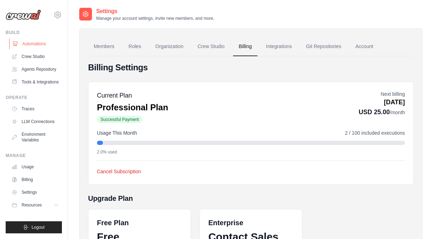
click at [36, 43] on link "Automations" at bounding box center [35, 43] width 53 height 11
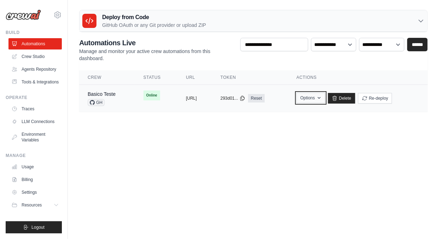
click at [325, 95] on button "Options" at bounding box center [311, 98] width 29 height 11
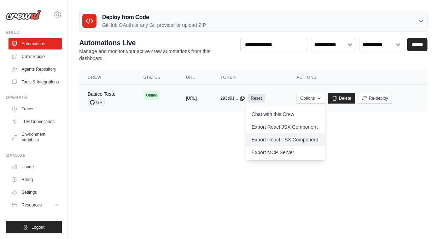
click at [305, 139] on link "Export React TSX Component" at bounding box center [285, 139] width 79 height 13
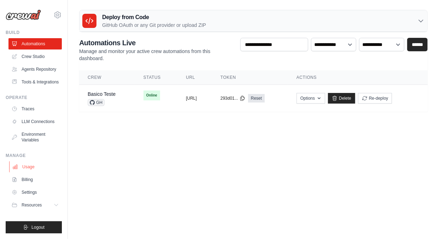
click at [28, 168] on link "Usage" at bounding box center [35, 166] width 53 height 11
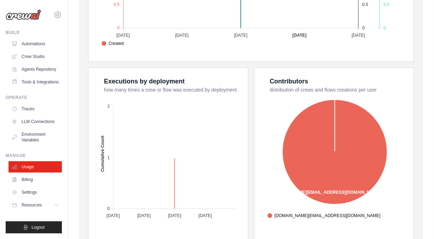
scroll to position [273, 0]
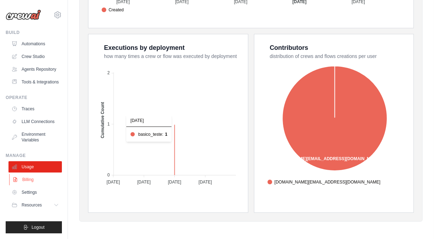
click at [28, 179] on link "Billing" at bounding box center [35, 179] width 53 height 11
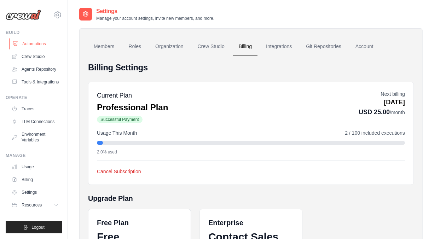
click at [42, 42] on link "Automations" at bounding box center [35, 43] width 53 height 11
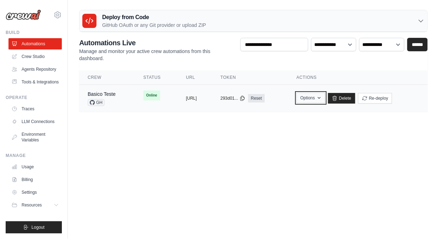
click at [325, 96] on button "Options" at bounding box center [311, 98] width 29 height 11
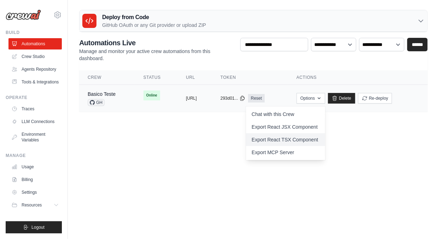
click at [299, 136] on link "Export React TSX Component" at bounding box center [285, 139] width 79 height 13
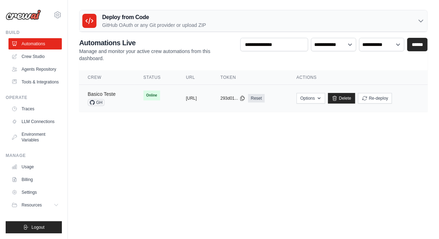
click at [96, 93] on link "Basico Teste" at bounding box center [102, 94] width 28 height 6
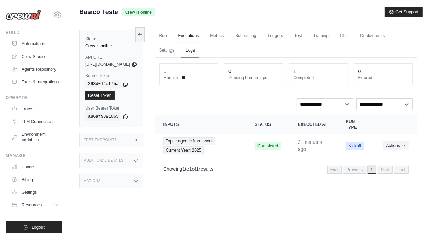
click at [199, 51] on link "Logs" at bounding box center [190, 50] width 18 height 15
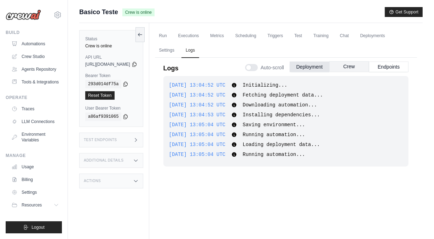
click at [358, 64] on button "Crew" at bounding box center [349, 66] width 40 height 11
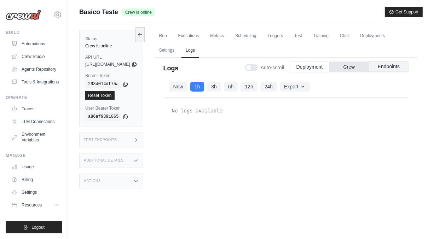
click at [380, 68] on button "Endpoints" at bounding box center [389, 66] width 40 height 11
click at [171, 36] on link "Run" at bounding box center [163, 36] width 16 height 15
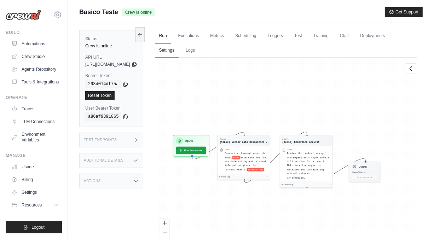
click at [179, 50] on link "Settings" at bounding box center [167, 50] width 24 height 15
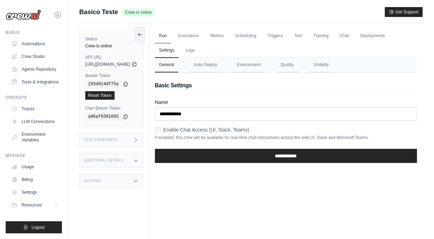
click at [171, 34] on link "Run" at bounding box center [163, 36] width 16 height 15
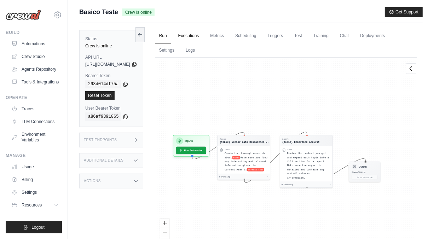
click at [203, 35] on link "Executions" at bounding box center [188, 36] width 29 height 15
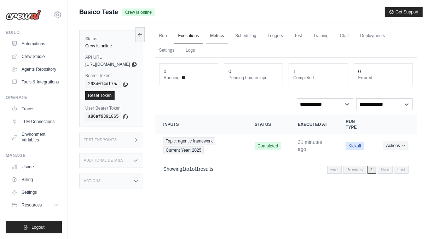
click at [228, 34] on link "Metrics" at bounding box center [217, 36] width 22 height 15
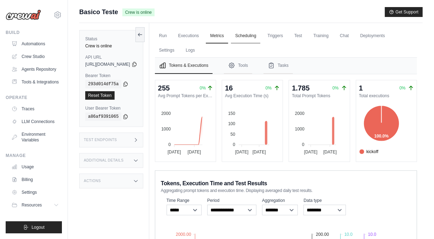
click at [260, 36] on link "Scheduling" at bounding box center [245, 36] width 29 height 15
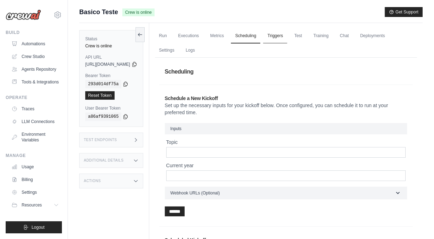
click at [287, 36] on link "Triggers" at bounding box center [275, 36] width 24 height 15
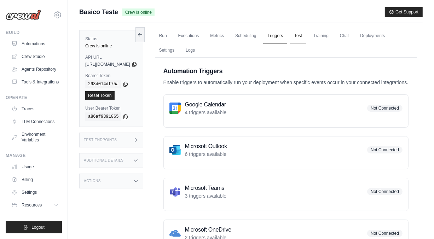
click at [306, 37] on link "Test" at bounding box center [298, 36] width 16 height 15
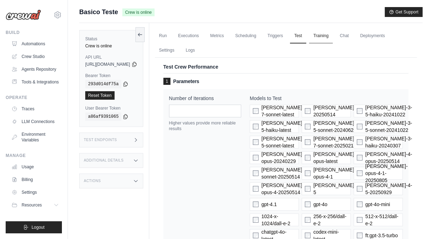
click at [333, 38] on link "Training" at bounding box center [321, 36] width 24 height 15
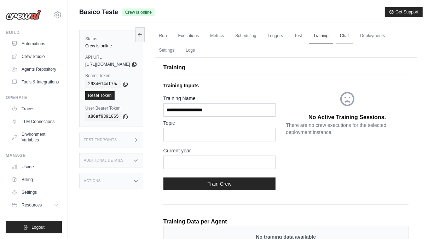
click at [353, 40] on link "Chat" at bounding box center [344, 36] width 17 height 15
click at [389, 34] on link "Deployments" at bounding box center [372, 36] width 33 height 15
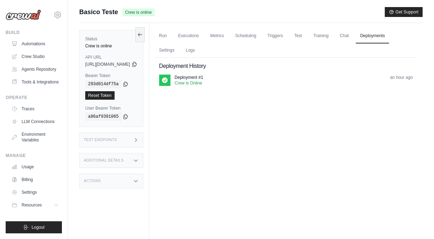
click at [104, 157] on div "Additional Details" at bounding box center [111, 160] width 64 height 15
click at [96, 181] on h3 "Actions" at bounding box center [92, 181] width 17 height 4
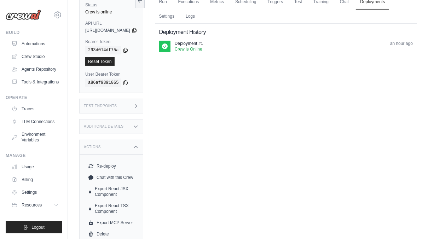
scroll to position [40, 0]
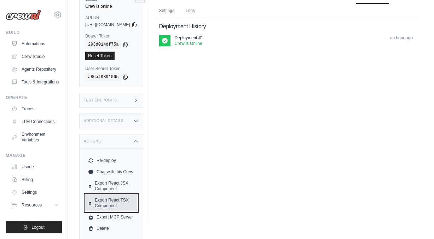
click at [115, 200] on link "Export React TSX Component" at bounding box center [111, 202] width 52 height 17
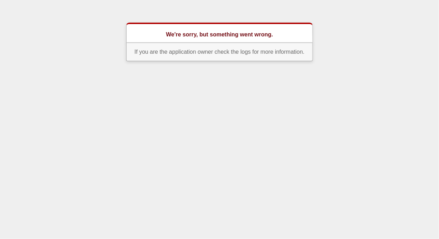
click at [172, 29] on div "We're sorry, but something went wrong." at bounding box center [219, 33] width 187 height 20
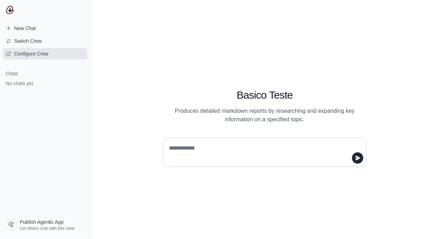
click at [30, 58] on link "Configure Crew" at bounding box center [45, 53] width 85 height 11
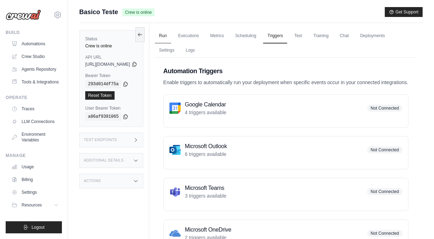
click at [171, 34] on link "Run" at bounding box center [163, 36] width 16 height 15
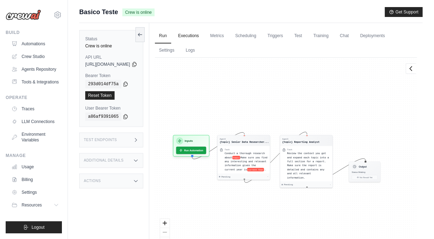
click at [203, 35] on link "Executions" at bounding box center [188, 36] width 29 height 15
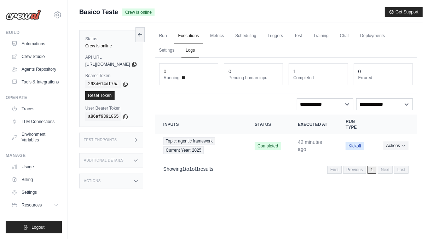
click at [199, 53] on link "Logs" at bounding box center [190, 50] width 18 height 15
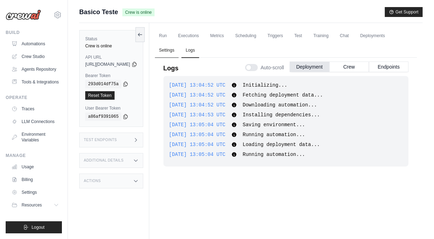
click at [179, 53] on link "Settings" at bounding box center [167, 50] width 24 height 15
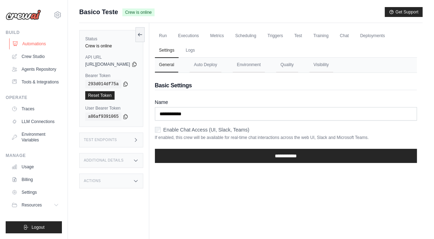
click at [28, 45] on link "Automations" at bounding box center [35, 43] width 53 height 11
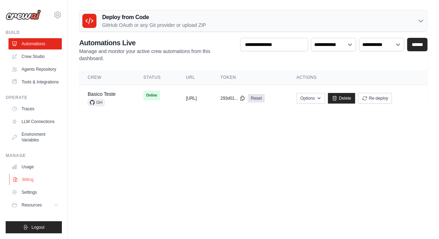
click at [30, 179] on link "Billing" at bounding box center [35, 179] width 53 height 11
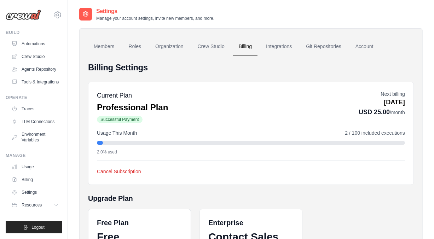
click at [85, 14] on icon at bounding box center [86, 14] width 2 height 2
click at [26, 111] on link "Traces" at bounding box center [35, 108] width 53 height 11
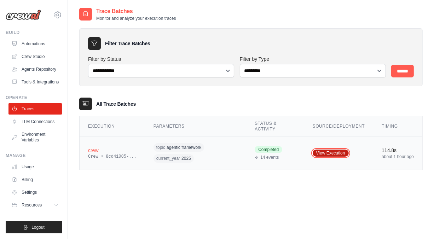
click at [336, 154] on link "View Execution" at bounding box center [331, 153] width 36 height 7
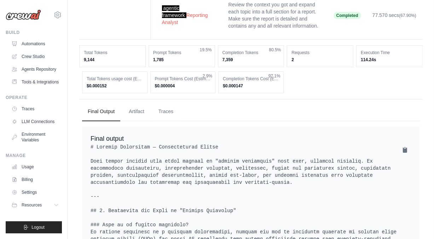
scroll to position [106, 0]
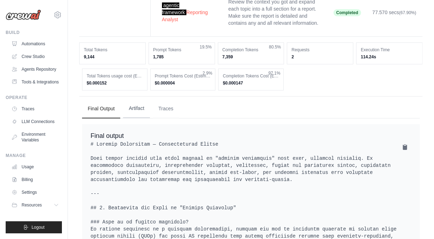
click at [137, 100] on button "Artifact" at bounding box center [136, 108] width 27 height 19
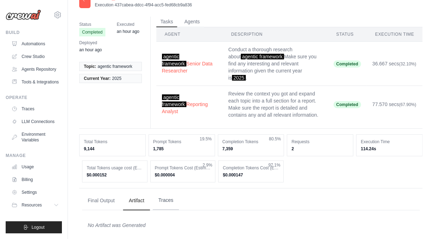
click at [160, 196] on button "Traces" at bounding box center [166, 200] width 26 height 19
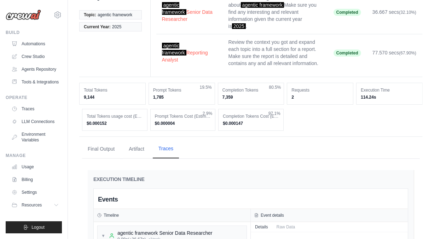
scroll to position [57, 0]
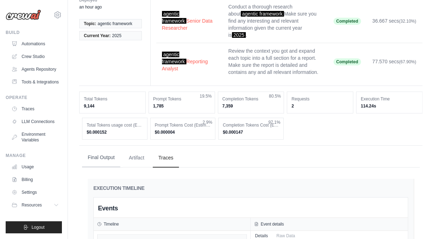
click at [99, 154] on button "Final Output" at bounding box center [101, 157] width 38 height 19
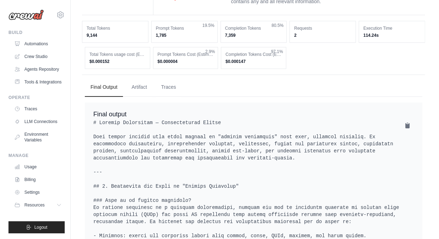
scroll to position [0, 0]
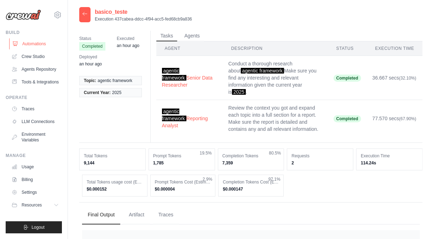
click at [39, 45] on link "Automations" at bounding box center [35, 43] width 53 height 11
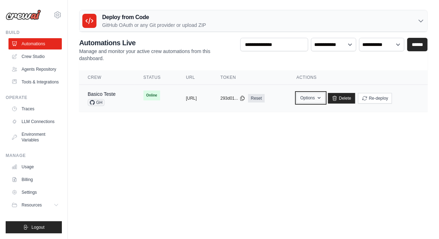
click at [325, 99] on button "Options" at bounding box center [311, 98] width 29 height 11
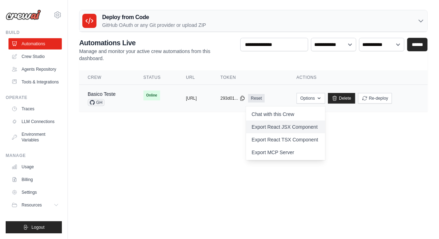
click at [307, 124] on link "Export React JSX Component" at bounding box center [285, 127] width 79 height 13
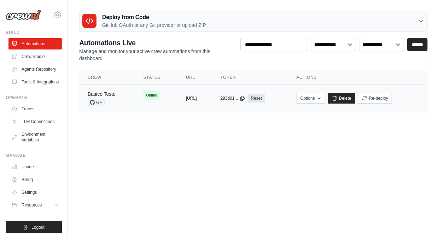
click at [115, 92] on link "Basico Teste" at bounding box center [102, 94] width 28 height 6
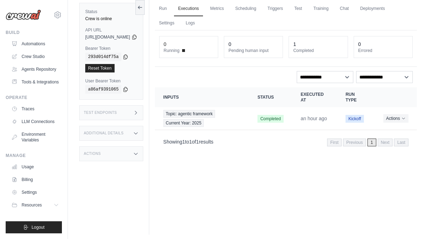
scroll to position [30, 0]
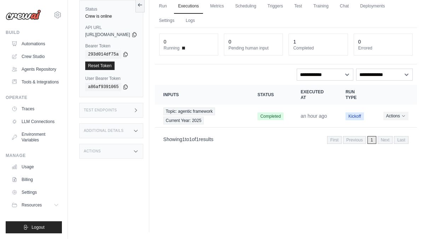
click at [110, 108] on h3 "Test Endpoints" at bounding box center [100, 110] width 33 height 4
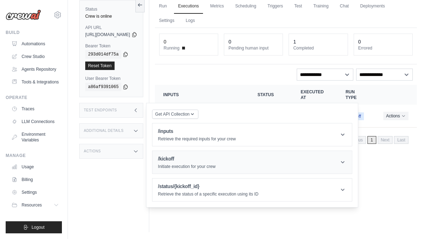
click at [198, 162] on div "/kickoff Initiate execution for your crew" at bounding box center [187, 162] width 58 height 14
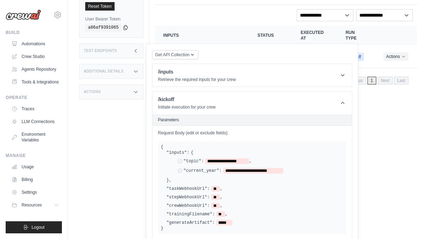
scroll to position [88, 0]
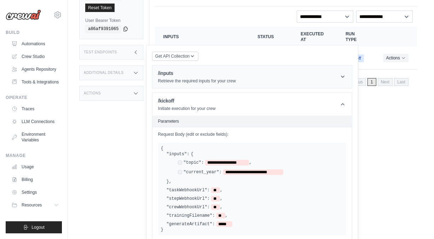
click at [226, 78] on p "Retrieve the required inputs for your crew" at bounding box center [197, 81] width 78 height 6
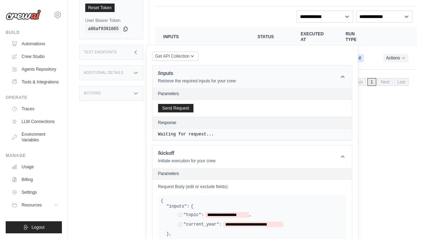
click at [226, 78] on p "Retrieve the required inputs for your crew" at bounding box center [197, 81] width 78 height 6
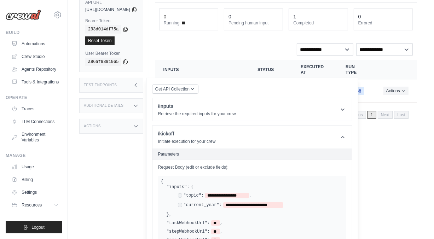
scroll to position [52, 0]
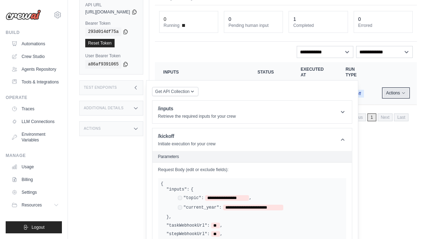
click at [397, 91] on button "Actions" at bounding box center [395, 93] width 25 height 8
click at [393, 156] on div "Run Executions Metrics Scheduling Triggers Test Training Chat Deployments Setti…" at bounding box center [285, 90] width 273 height 239
click at [136, 89] on div "Test Endpoints" at bounding box center [111, 87] width 64 height 15
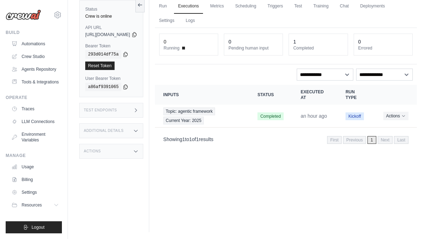
click at [117, 108] on div "Test Endpoints" at bounding box center [111, 110] width 64 height 15
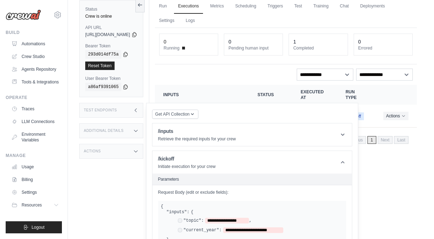
scroll to position [52, 0]
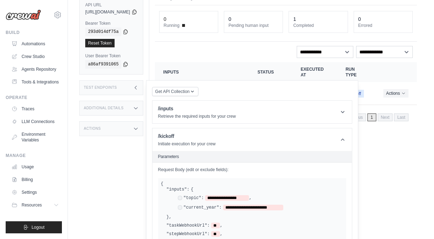
click at [117, 108] on h3 "Additional Details" at bounding box center [104, 108] width 40 height 4
click at [124, 93] on div "Test Endpoints" at bounding box center [111, 87] width 64 height 15
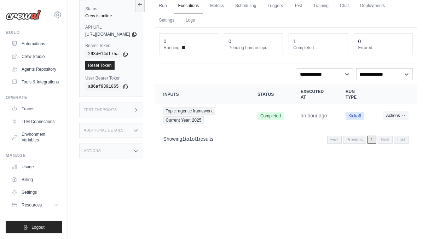
scroll to position [30, 0]
click at [392, 117] on button "Actions" at bounding box center [395, 115] width 25 height 8
click at [276, 194] on div "Run Executions Metrics Scheduling Triggers Test Training Chat Deployments Setti…" at bounding box center [285, 112] width 273 height 239
click at [108, 111] on h3 "Test Endpoints" at bounding box center [100, 110] width 33 height 4
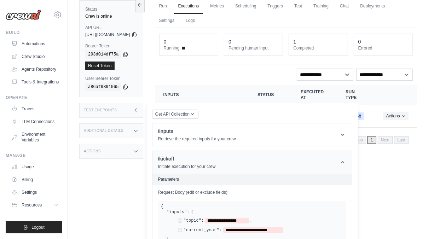
click at [202, 159] on h1 "/kickoff" at bounding box center [187, 158] width 58 height 7
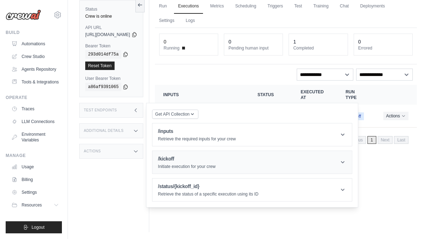
click at [202, 159] on h1 "/kickoff" at bounding box center [187, 158] width 58 height 7
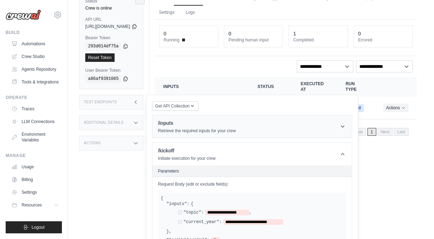
scroll to position [35, 0]
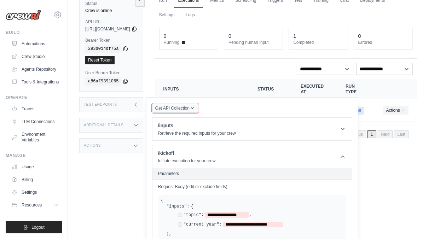
click at [190, 106] on span "Get API Collection" at bounding box center [172, 108] width 34 height 6
click at [195, 127] on div "Postman API Collection" at bounding box center [192, 127] width 68 height 11
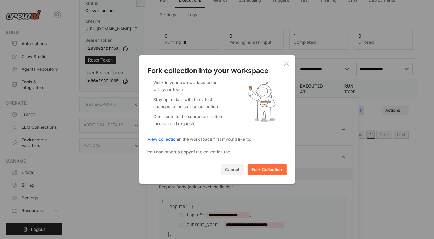
click at [168, 140] on link "View collection" at bounding box center [163, 138] width 30 height 5
click at [181, 152] on span "import a copy" at bounding box center [178, 151] width 28 height 5
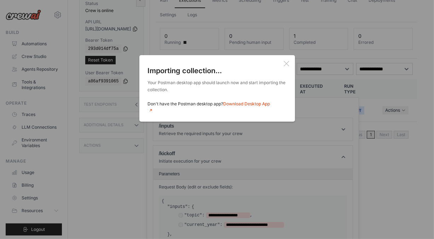
click at [284, 64] on icon at bounding box center [287, 64] width 6 height 6
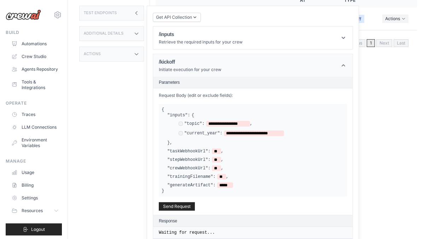
scroll to position [141, 0]
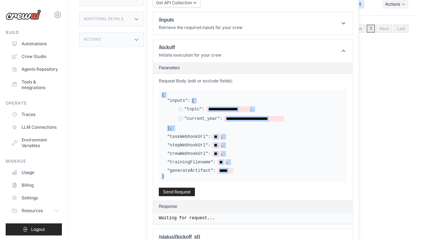
drag, startPoint x: 190, startPoint y: 173, endPoint x: 177, endPoint y: 93, distance: 80.6
click at [177, 93] on div "**********" at bounding box center [253, 135] width 188 height 93
copy div "**********"
click at [277, 142] on div ""stepWebhookUrl": ** ," at bounding box center [255, 145] width 177 height 6
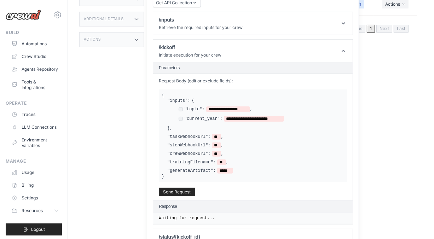
click at [277, 142] on div ""stepWebhookUrl": ** ," at bounding box center [255, 145] width 177 height 6
drag, startPoint x: 178, startPoint y: 95, endPoint x: 360, endPoint y: 122, distance: 184.1
click at [206, 123] on div "**********" at bounding box center [253, 135] width 188 height 93
click at [141, 128] on div at bounding box center [70, 128] width 141 height 0
click at [343, 128] on div "Close" at bounding box center [217, 128] width 434 height 0
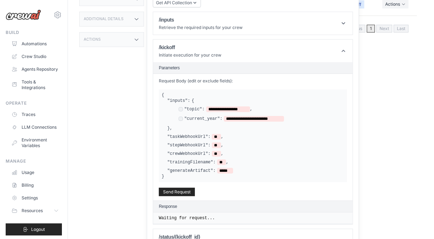
click at [313, 102] on div "**********" at bounding box center [255, 114] width 177 height 33
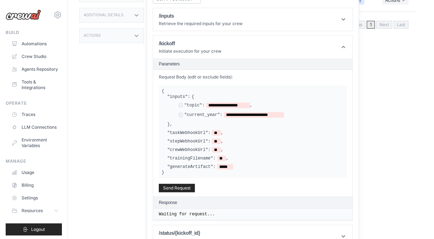
scroll to position [123, 0]
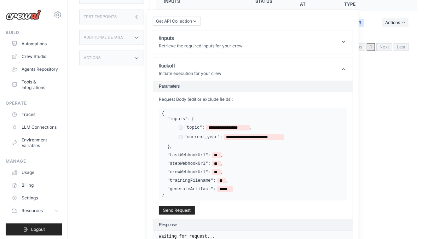
click at [215, 88] on header "Parameters" at bounding box center [252, 87] width 199 height 12
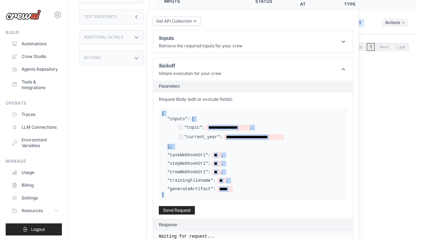
drag, startPoint x: 174, startPoint y: 112, endPoint x: 196, endPoint y: 192, distance: 83.2
click at [196, 192] on div "**********" at bounding box center [252, 155] width 199 height 127
click at [303, 145] on div "**********" at bounding box center [255, 132] width 177 height 33
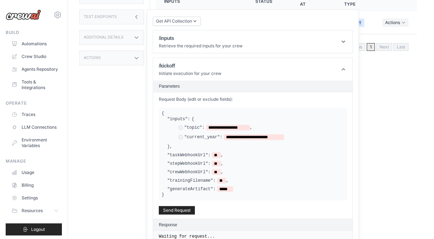
drag, startPoint x: 217, startPoint y: 145, endPoint x: 205, endPoint y: 148, distance: 12.2
click at [205, 148] on div "**********" at bounding box center [253, 154] width 182 height 76
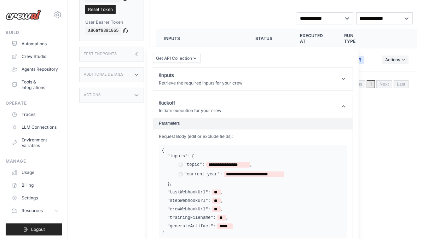
scroll to position [88, 0]
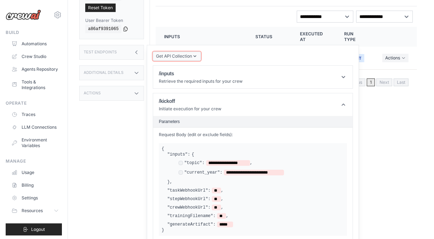
click at [201, 58] on button "Get API Collection" at bounding box center [177, 56] width 48 height 9
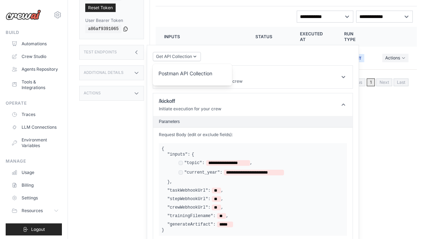
click at [208, 71] on div "Postman API Collection" at bounding box center [192, 75] width 68 height 11
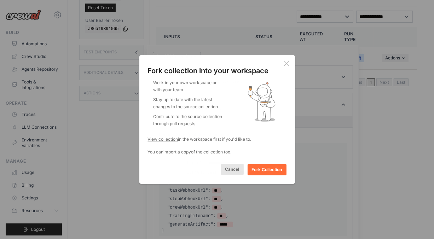
click at [231, 170] on button "Cancel" at bounding box center [232, 169] width 23 height 11
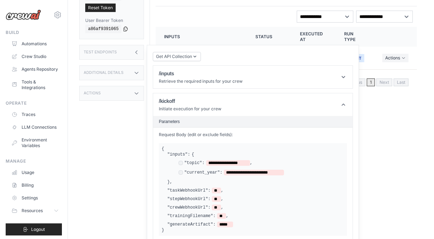
drag, startPoint x: 185, startPoint y: 153, endPoint x: 206, endPoint y: 161, distance: 22.5
click at [205, 160] on div "**********" at bounding box center [255, 168] width 177 height 33
click at [182, 57] on span "Get API Collection" at bounding box center [174, 56] width 36 height 6
click at [189, 72] on div "Postman API Collection" at bounding box center [192, 75] width 68 height 11
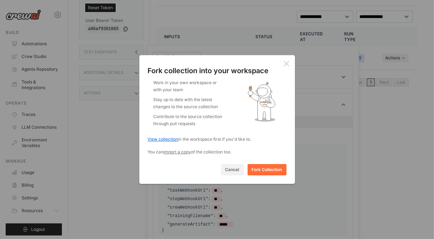
click at [162, 140] on link "View collection" at bounding box center [163, 138] width 30 height 5
click at [233, 171] on button "Cancel" at bounding box center [232, 169] width 23 height 11
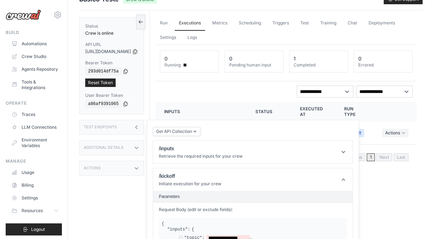
scroll to position [0, 0]
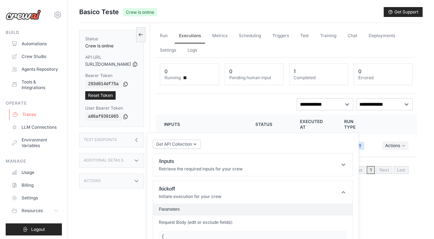
click at [28, 110] on link "Traces" at bounding box center [35, 114] width 53 height 11
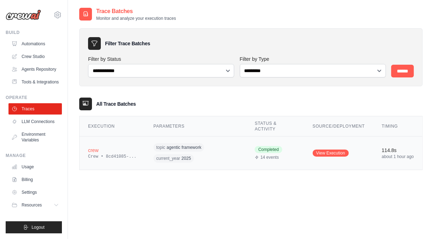
click at [185, 148] on span "agentic framework" at bounding box center [184, 148] width 35 height 6
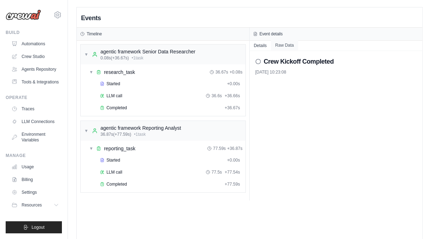
click at [284, 46] on button "Raw Data" at bounding box center [284, 45] width 27 height 10
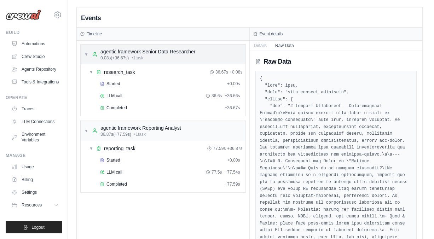
click at [132, 55] on div "agentic framework Senior Data Researcher" at bounding box center [147, 51] width 95 height 7
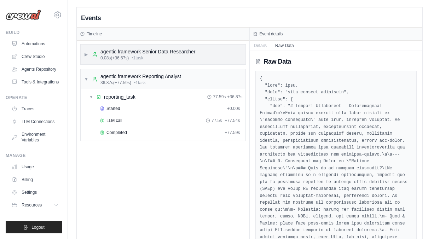
click at [133, 54] on div "agentic framework Senior Data Researcher" at bounding box center [147, 51] width 95 height 7
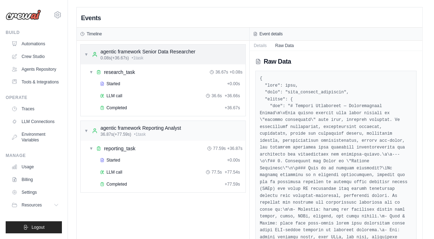
click at [133, 60] on div "▼ agentic framework Senior Data Researcher 0.08s (+36.67s) • 1 task" at bounding box center [163, 55] width 165 height 20
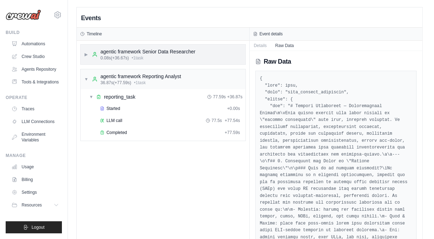
click at [133, 60] on div "▶ agentic framework Senior Data Researcher 0.08s (+36.67s) • 1 task" at bounding box center [163, 55] width 165 height 20
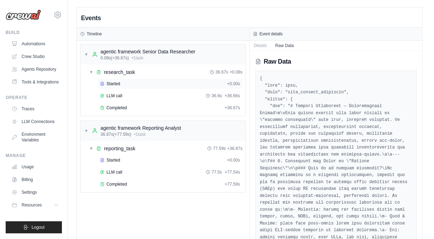
click at [112, 82] on span "Started" at bounding box center [113, 84] width 14 height 6
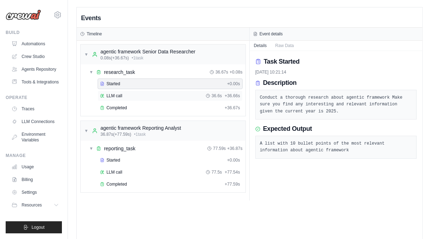
click at [110, 95] on span "LLM call" at bounding box center [114, 96] width 16 height 6
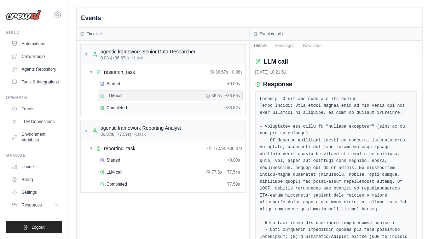
click at [113, 109] on span "Completed" at bounding box center [116, 108] width 21 height 6
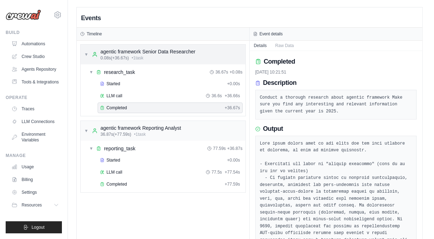
click at [119, 60] on span "0.08s (+36.67s)" at bounding box center [114, 58] width 28 height 6
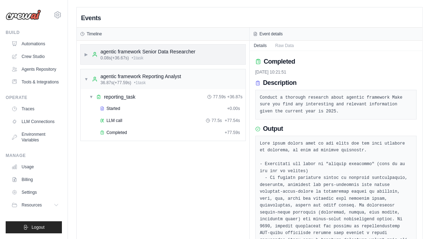
click at [119, 60] on span "0.08s (+36.67s)" at bounding box center [114, 58] width 28 height 6
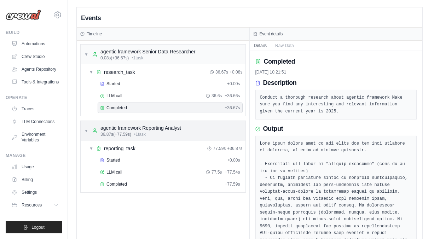
click at [124, 134] on span "36.87s (+77.59s)" at bounding box center [115, 135] width 31 height 6
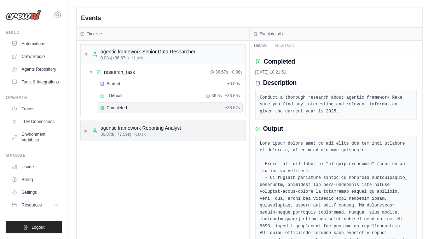
click at [124, 134] on span "36.87s (+77.59s)" at bounding box center [115, 135] width 31 height 6
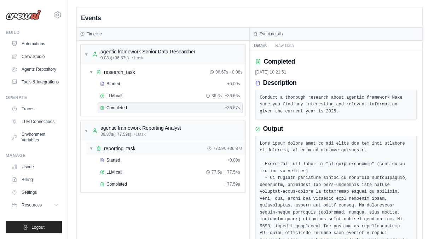
click at [124, 146] on span "reporting_task" at bounding box center [119, 148] width 31 height 7
click at [119, 161] on span "Started" at bounding box center [113, 160] width 14 height 6
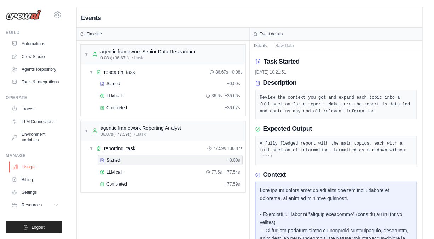
click at [28, 162] on link "Usage" at bounding box center [35, 166] width 53 height 11
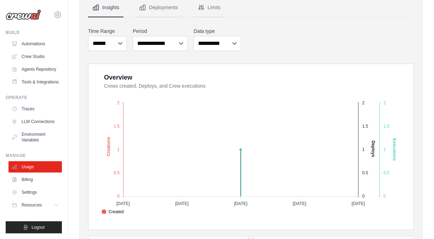
scroll to position [141, 0]
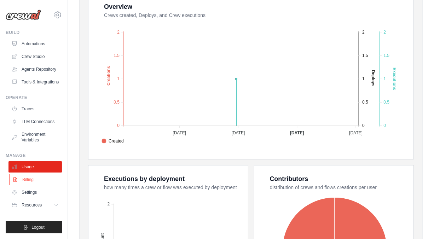
click at [27, 177] on link "Billing" at bounding box center [35, 179] width 53 height 11
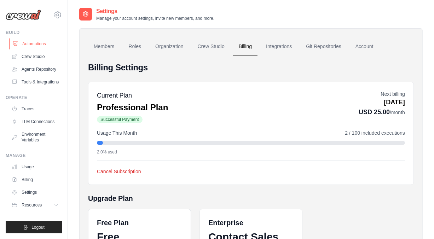
click at [38, 46] on link "Automations" at bounding box center [35, 43] width 53 height 11
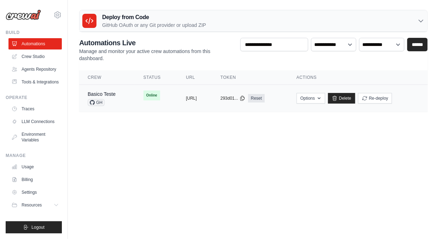
click at [124, 97] on td "Basico Teste GH" at bounding box center [107, 98] width 56 height 27
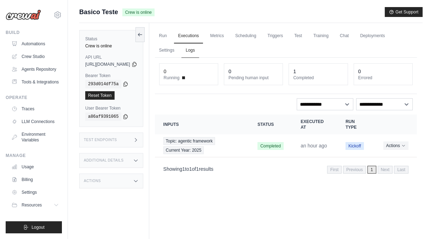
click at [199, 45] on link "Logs" at bounding box center [190, 50] width 18 height 15
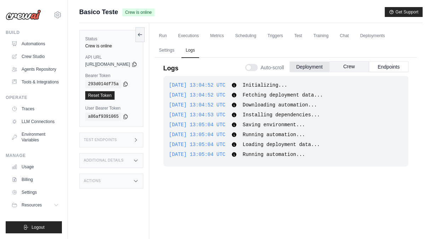
click at [352, 69] on button "Crew" at bounding box center [349, 66] width 40 height 11
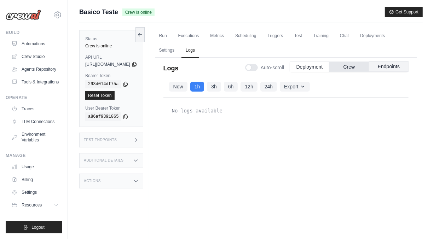
click at [383, 69] on button "Endpoints" at bounding box center [389, 66] width 40 height 11
click at [179, 54] on link "Settings" at bounding box center [167, 50] width 24 height 15
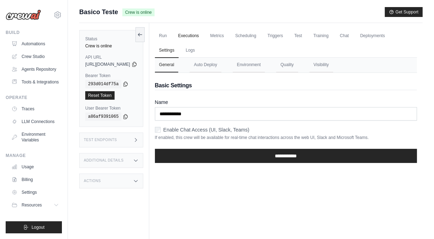
click at [203, 38] on link "Executions" at bounding box center [188, 36] width 29 height 15
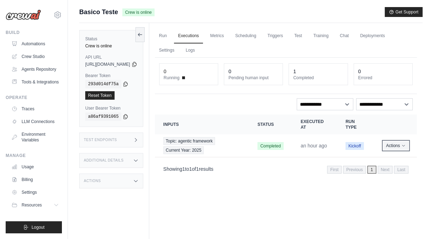
click at [392, 146] on button "Actions" at bounding box center [395, 145] width 25 height 8
click at [377, 155] on link "View Details" at bounding box center [385, 158] width 45 height 11
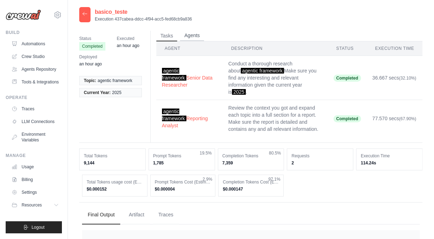
click at [188, 38] on button "Agents" at bounding box center [192, 35] width 24 height 11
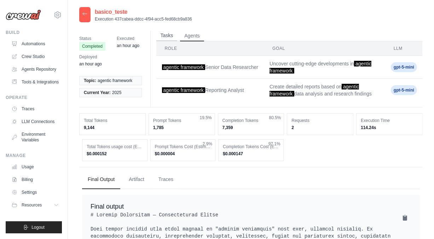
click at [163, 38] on button "Tasks" at bounding box center [166, 35] width 21 height 11
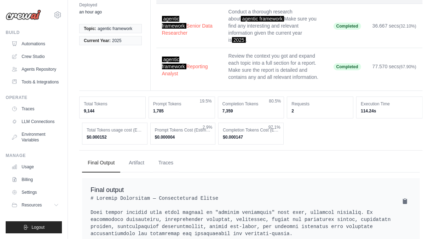
scroll to position [35, 0]
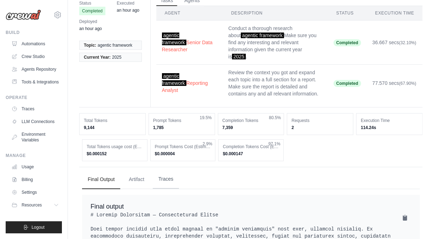
click at [162, 172] on button "Traces" at bounding box center [166, 179] width 26 height 19
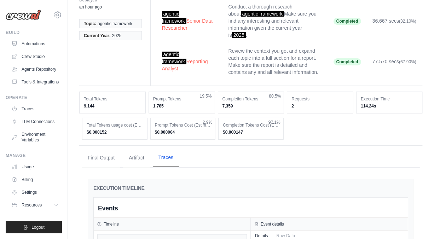
scroll to position [177, 0]
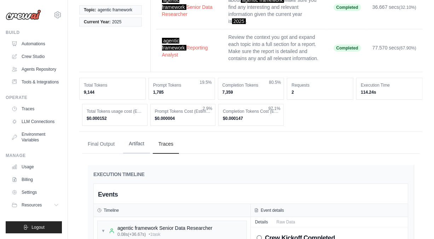
click at [144, 139] on button "Artifact" at bounding box center [136, 143] width 27 height 19
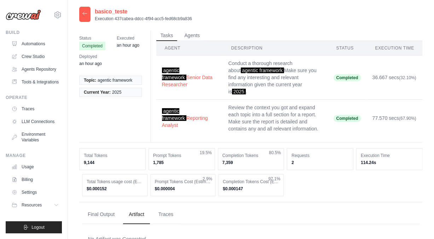
scroll to position [0, 0]
click at [190, 37] on button "Agents" at bounding box center [192, 35] width 24 height 11
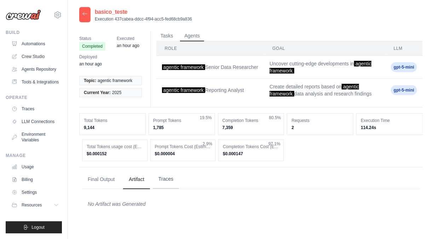
click at [165, 176] on button "Traces" at bounding box center [166, 179] width 26 height 19
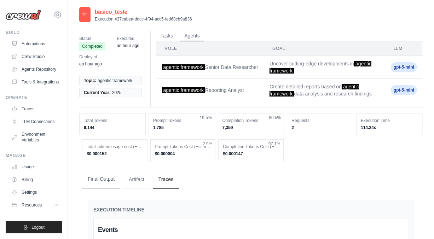
click at [102, 180] on button "Final Output" at bounding box center [101, 179] width 38 height 19
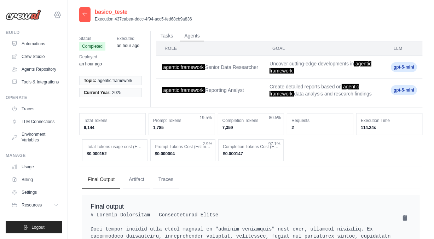
click at [60, 14] on icon at bounding box center [57, 15] width 8 height 8
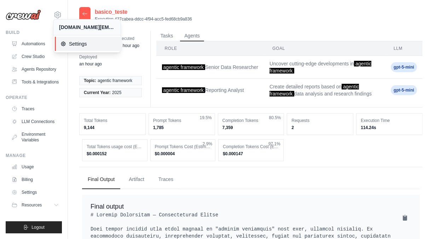
click at [79, 45] on span "Settings" at bounding box center [88, 43] width 56 height 7
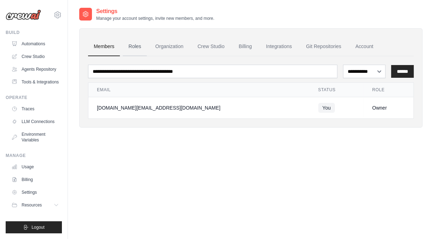
click at [131, 46] on link "Roles" at bounding box center [135, 46] width 24 height 19
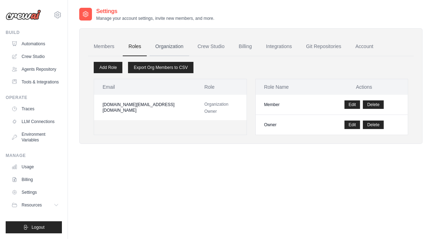
click at [171, 43] on link "Organization" at bounding box center [169, 46] width 39 height 19
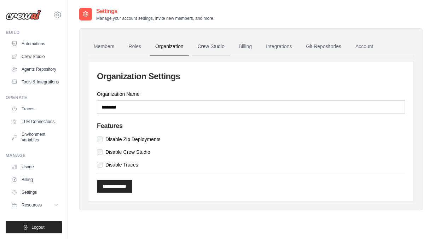
click at [209, 46] on link "Crew Studio" at bounding box center [211, 46] width 38 height 19
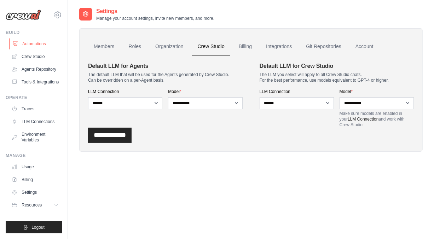
click at [35, 45] on link "Automations" at bounding box center [35, 43] width 53 height 11
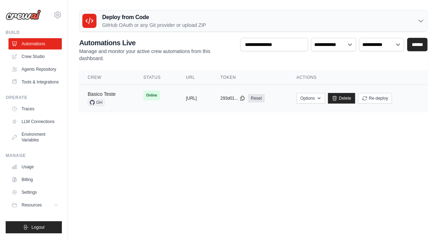
click at [96, 92] on link "Basico Teste" at bounding box center [102, 94] width 28 height 6
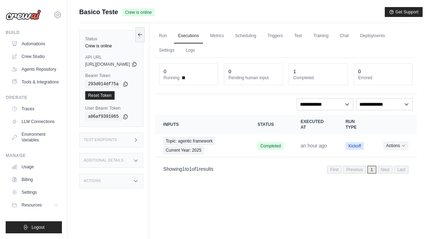
click at [118, 138] on div "Test Endpoints" at bounding box center [111, 140] width 64 height 15
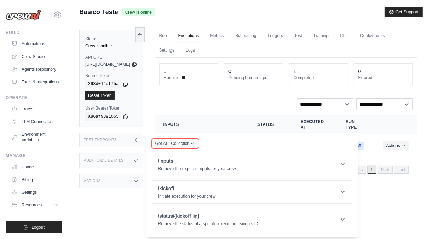
click at [190, 143] on span "Get API Collection" at bounding box center [172, 144] width 34 height 6
click at [202, 159] on div "Postman API Collection" at bounding box center [192, 162] width 68 height 11
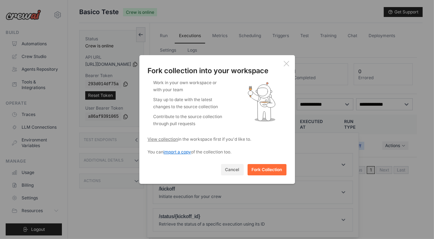
click at [180, 153] on span "import a copy" at bounding box center [178, 151] width 28 height 5
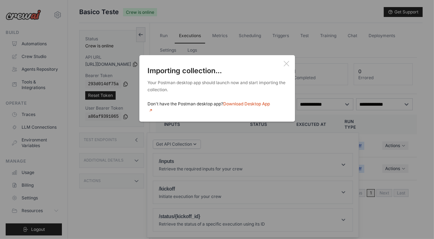
click at [286, 65] on icon at bounding box center [287, 64] width 6 height 6
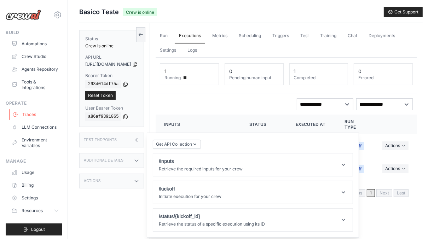
click at [27, 109] on link "Traces" at bounding box center [35, 114] width 53 height 11
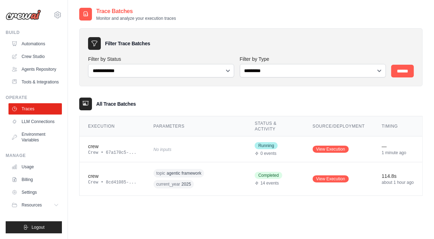
click at [27, 108] on link "Traces" at bounding box center [34, 108] width 53 height 11
click at [28, 126] on link "LLM Connections" at bounding box center [35, 121] width 53 height 11
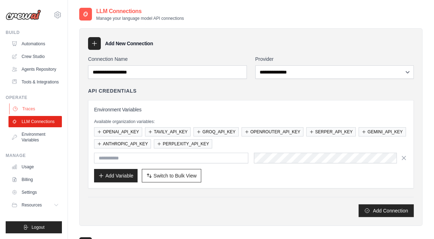
click at [31, 109] on link "Traces" at bounding box center [35, 108] width 53 height 11
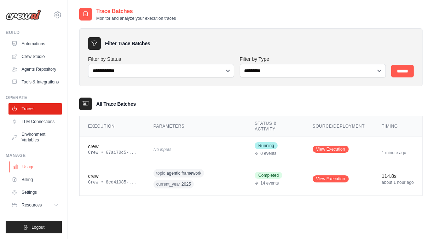
click at [27, 165] on link "Usage" at bounding box center [35, 166] width 53 height 11
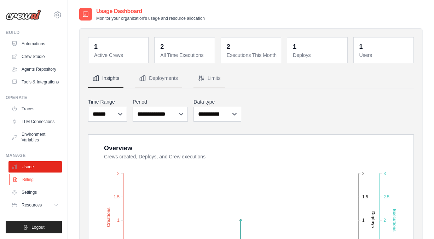
click at [25, 178] on link "Billing" at bounding box center [35, 179] width 53 height 11
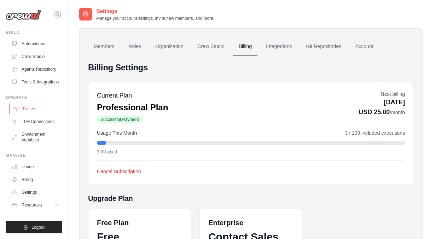
click at [29, 110] on link "Traces" at bounding box center [35, 108] width 53 height 11
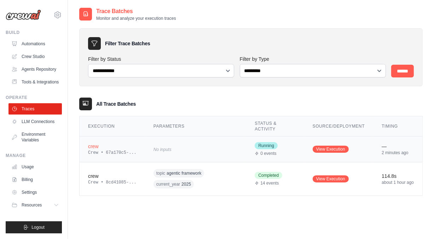
click at [116, 147] on div "crew" at bounding box center [112, 146] width 48 height 7
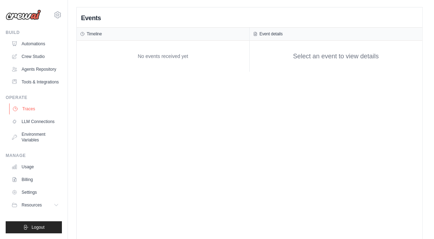
click at [28, 110] on link "Traces" at bounding box center [35, 108] width 53 height 11
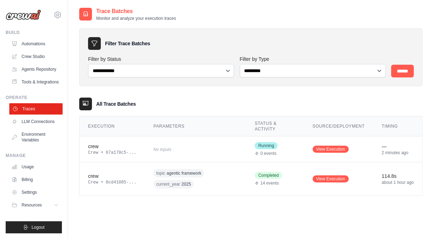
click at [28, 107] on link "Traces" at bounding box center [35, 108] width 53 height 11
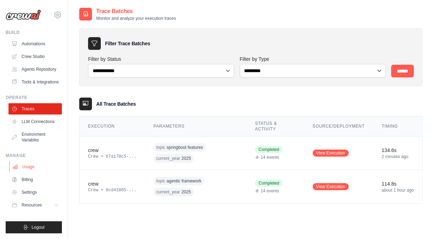
click at [31, 167] on link "Usage" at bounding box center [35, 166] width 53 height 11
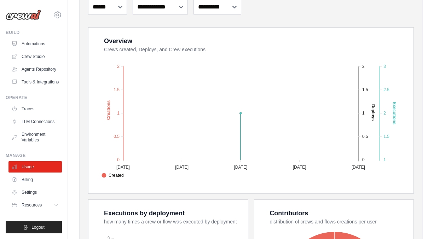
scroll to position [141, 0]
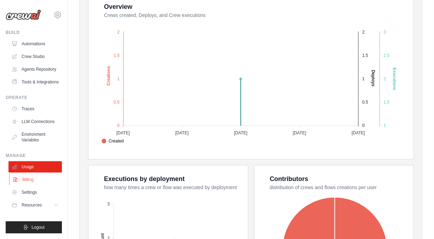
click at [23, 184] on link "Billing" at bounding box center [35, 179] width 53 height 11
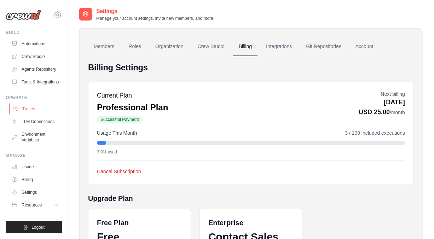
click at [25, 104] on link "Traces" at bounding box center [35, 108] width 53 height 11
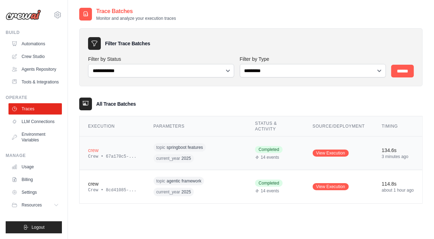
click at [167, 149] on span "springboot features" at bounding box center [185, 148] width 36 height 6
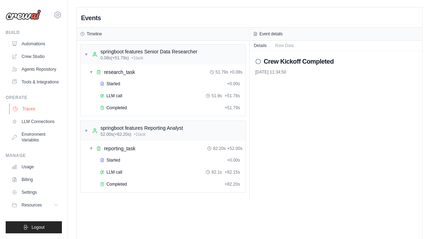
click at [31, 110] on link "Traces" at bounding box center [35, 108] width 53 height 11
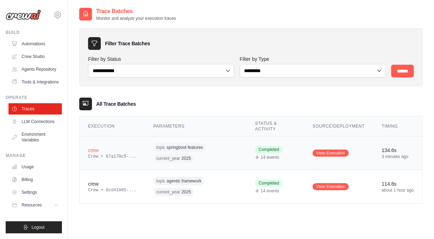
click at [92, 152] on div "crew" at bounding box center [112, 150] width 48 height 7
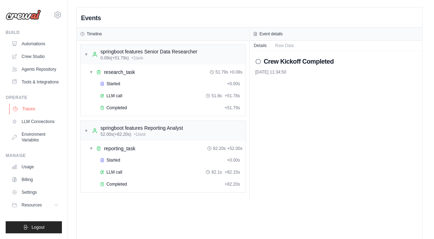
click at [22, 110] on link "Traces" at bounding box center [35, 108] width 53 height 11
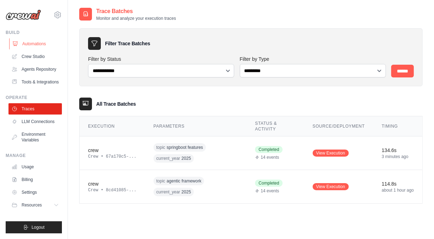
click at [34, 45] on link "Automations" at bounding box center [35, 43] width 53 height 11
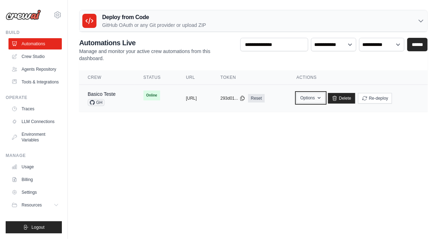
click at [321, 98] on icon "button" at bounding box center [319, 98] width 3 height 2
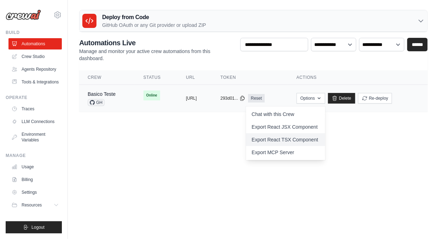
click at [301, 139] on link "Export React TSX Component" at bounding box center [285, 139] width 79 height 13
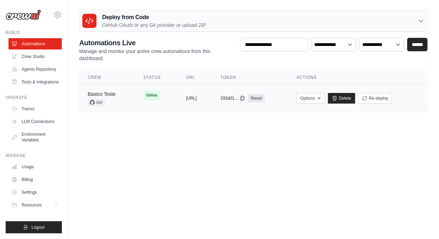
click at [106, 93] on link "Basico Teste" at bounding box center [102, 94] width 28 height 6
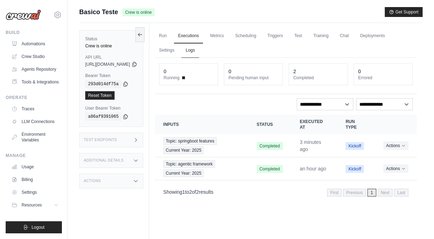
click at [199, 51] on link "Logs" at bounding box center [190, 50] width 18 height 15
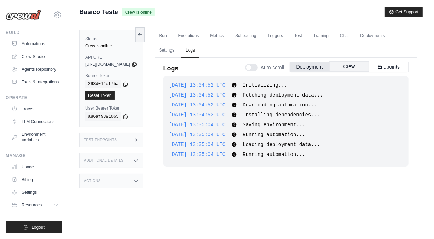
click at [347, 70] on button "Crew" at bounding box center [349, 66] width 40 height 11
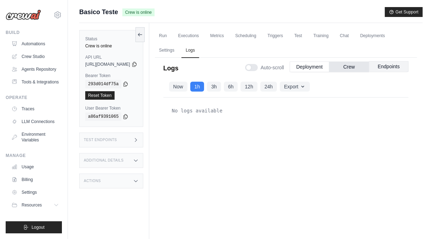
click at [386, 65] on button "Endpoints" at bounding box center [389, 66] width 40 height 11
click at [354, 66] on button "Crew" at bounding box center [349, 66] width 40 height 11
click at [310, 67] on button "Deployment" at bounding box center [310, 66] width 40 height 11
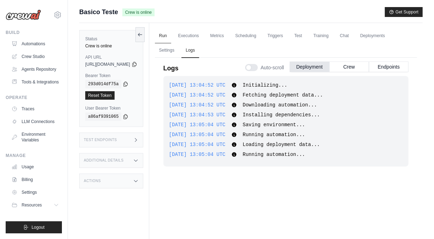
click at [171, 36] on link "Run" at bounding box center [163, 36] width 16 height 15
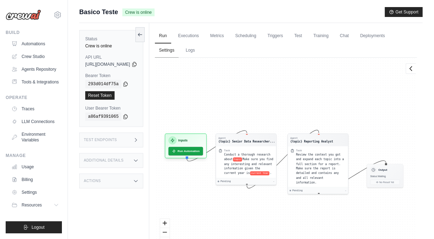
click at [179, 52] on link "Settings" at bounding box center [167, 50] width 24 height 15
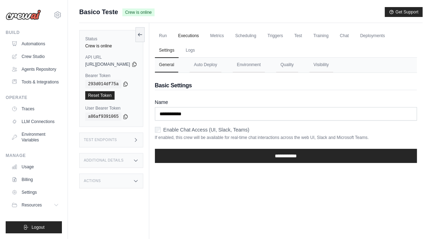
click at [203, 35] on link "Executions" at bounding box center [188, 36] width 29 height 15
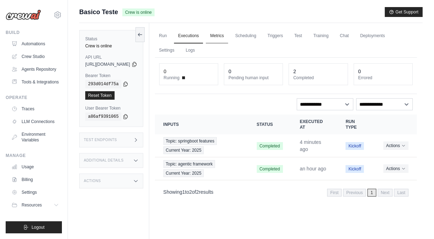
click at [228, 34] on link "Metrics" at bounding box center [217, 36] width 22 height 15
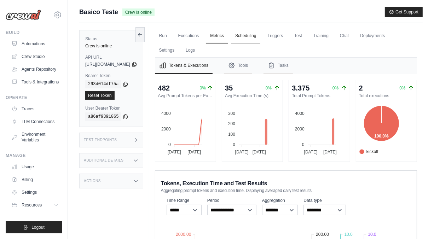
click at [260, 38] on link "Scheduling" at bounding box center [245, 36] width 29 height 15
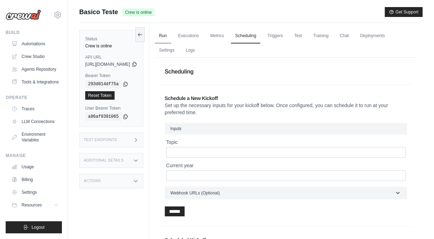
click at [171, 36] on link "Run" at bounding box center [163, 36] width 16 height 15
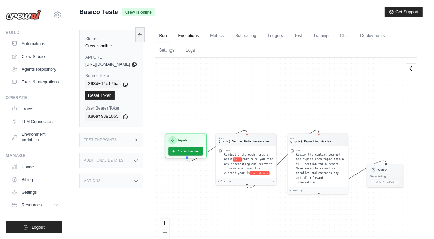
click at [203, 34] on link "Executions" at bounding box center [188, 36] width 29 height 15
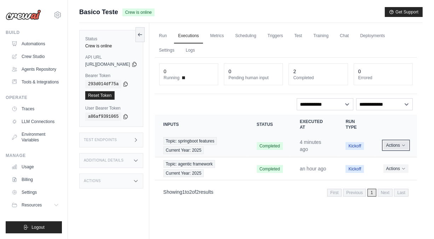
click at [404, 148] on button "Actions" at bounding box center [395, 145] width 25 height 8
click at [389, 156] on link "View Details" at bounding box center [385, 158] width 45 height 11
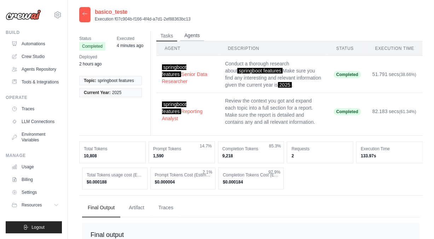
click at [191, 38] on button "Agents" at bounding box center [192, 35] width 24 height 11
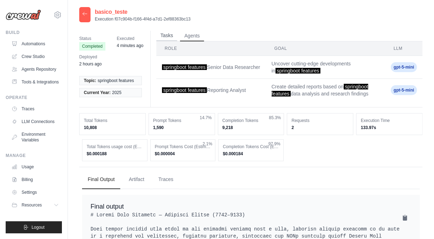
click at [170, 37] on button "Tasks" at bounding box center [166, 35] width 21 height 11
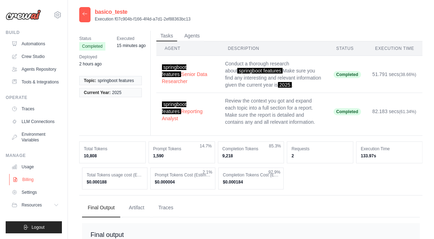
click at [30, 178] on link "Billing" at bounding box center [35, 179] width 53 height 11
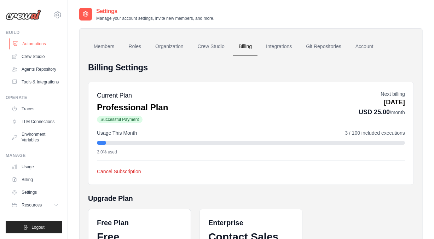
click at [35, 43] on link "Automations" at bounding box center [35, 43] width 53 height 11
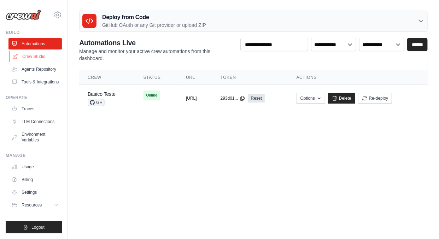
click at [34, 58] on link "Crew Studio" at bounding box center [35, 56] width 53 height 11
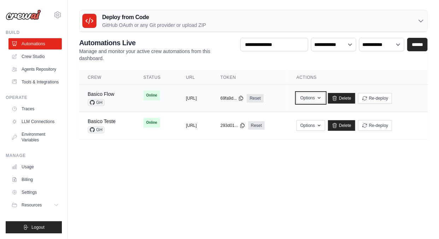
click at [322, 99] on icon "button" at bounding box center [319, 98] width 6 height 6
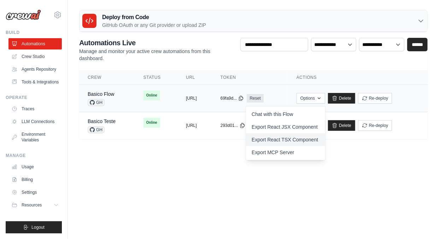
click at [314, 139] on link "Export React TSX Component" at bounding box center [285, 139] width 79 height 13
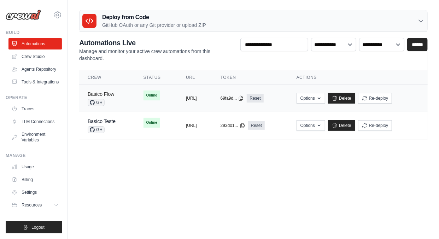
click at [105, 94] on link "Basico Flow" at bounding box center [101, 94] width 27 height 6
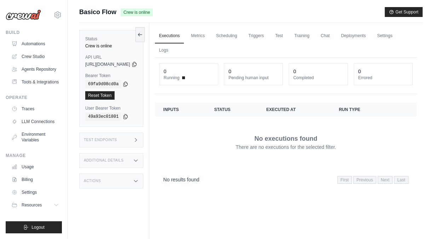
click at [104, 159] on h3 "Additional Details" at bounding box center [104, 160] width 40 height 4
click at [104, 158] on h3 "Additional Details" at bounding box center [104, 160] width 40 height 4
click at [106, 140] on h3 "Test Endpoints" at bounding box center [100, 140] width 33 height 4
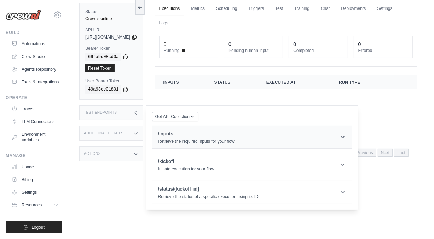
scroll to position [30, 0]
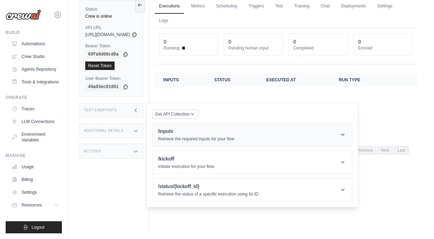
click at [217, 139] on p "Retrieve the required inputs for your flow" at bounding box center [196, 139] width 76 height 6
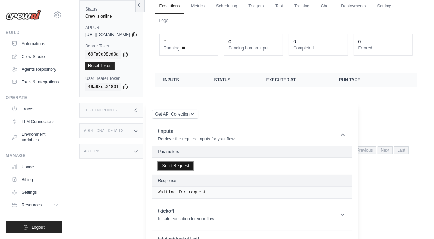
click at [193, 167] on button "Send Request" at bounding box center [175, 166] width 35 height 8
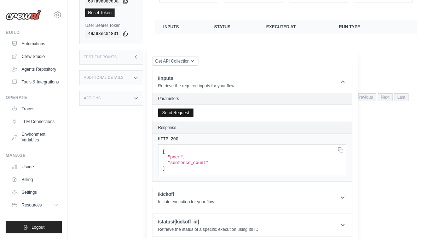
scroll to position [85, 0]
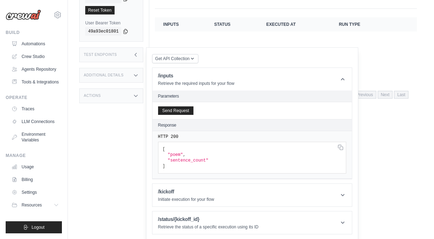
click at [123, 97] on div "Actions" at bounding box center [111, 95] width 64 height 15
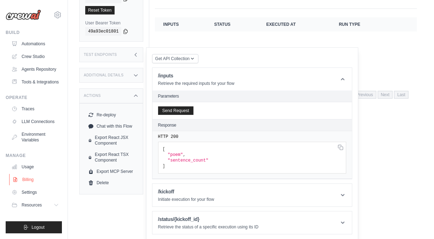
click at [24, 177] on link "Billing" at bounding box center [35, 179] width 53 height 11
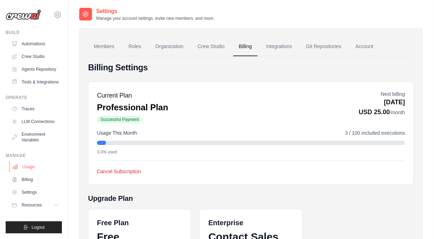
click at [29, 168] on link "Usage" at bounding box center [35, 166] width 53 height 11
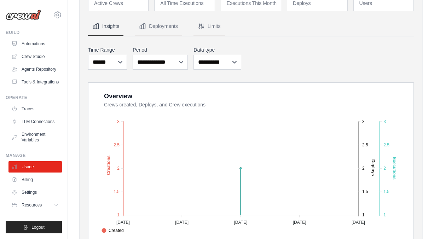
scroll to position [71, 0]
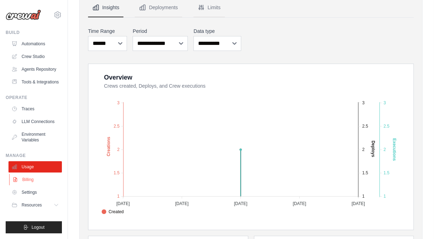
click at [30, 182] on link "Billing" at bounding box center [35, 179] width 53 height 11
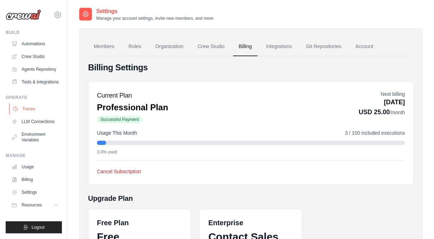
click at [32, 106] on link "Traces" at bounding box center [35, 108] width 53 height 11
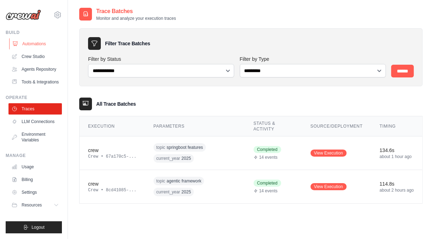
click at [27, 44] on link "Automations" at bounding box center [35, 43] width 53 height 11
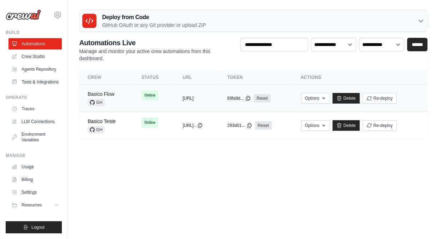
click at [107, 94] on link "Basico Flow" at bounding box center [101, 94] width 27 height 6
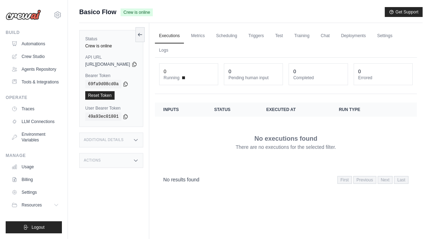
click at [102, 159] on div "Actions" at bounding box center [111, 160] width 64 height 15
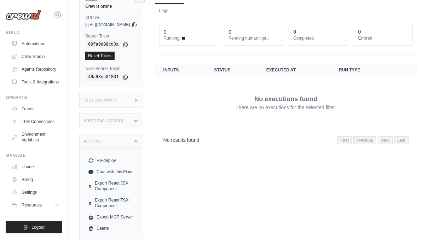
scroll to position [40, 0]
click at [105, 123] on div "Additional Details" at bounding box center [111, 120] width 64 height 15
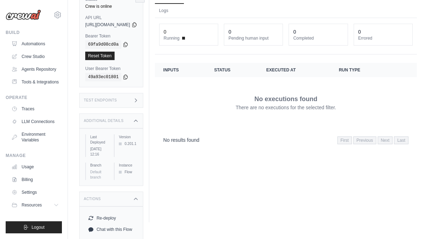
click at [111, 119] on h3 "Additional Details" at bounding box center [104, 121] width 40 height 4
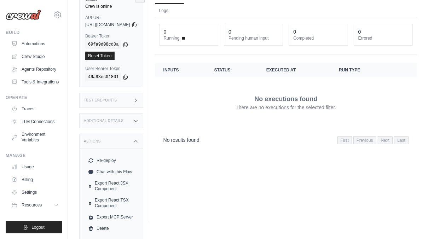
click at [111, 100] on h3 "Test Endpoints" at bounding box center [100, 100] width 33 height 4
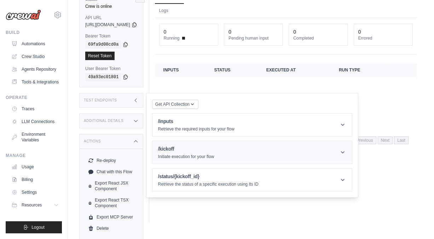
click at [191, 147] on h1 "/kickoff" at bounding box center [186, 148] width 56 height 7
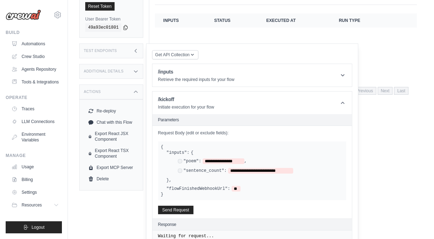
scroll to position [110, 0]
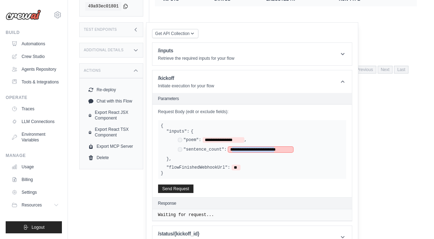
drag, startPoint x: 247, startPoint y: 148, endPoint x: 304, endPoint y: 147, distance: 57.3
click at [293, 147] on span "**********" at bounding box center [260, 150] width 65 height 6
click at [217, 156] on div "**********" at bounding box center [255, 145] width 177 height 33
drag, startPoint x: 224, startPoint y: 139, endPoint x: 257, endPoint y: 138, distance: 33.3
click at [244, 138] on span "**********" at bounding box center [224, 140] width 42 height 6
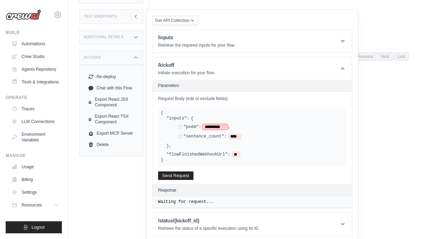
scroll to position [124, 0]
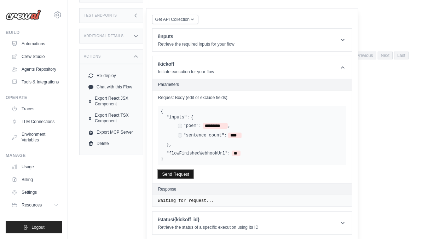
click at [193, 172] on button "Send Request" at bounding box center [175, 174] width 35 height 8
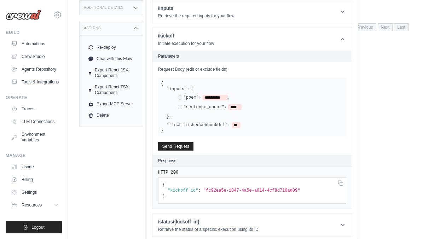
scroll to position [155, 0]
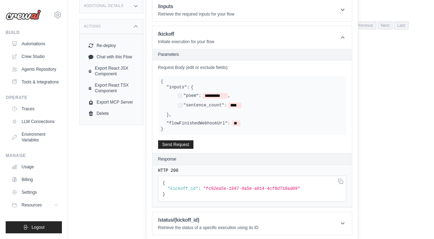
click at [222, 189] on span ""fc92ea5e-1847-4a5e-a014-4cf8d710ad09"" at bounding box center [251, 188] width 97 height 5
drag, startPoint x: 222, startPoint y: 188, endPoint x: 303, endPoint y: 185, distance: 81.7
click at [300, 186] on span ""fc92ea5e-1847-4a5e-a014-4cf8d710ad09"" at bounding box center [251, 188] width 97 height 5
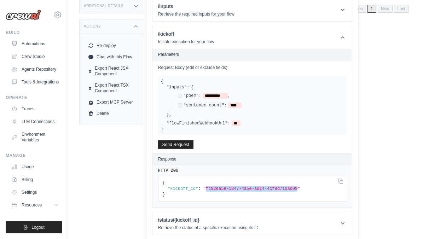
copy span "fc92ea5e-1847-4a5e-a014-4cf8d710ad09"
click at [220, 225] on p "Retrieve the status of a specific execution using its ID" at bounding box center [208, 228] width 100 height 6
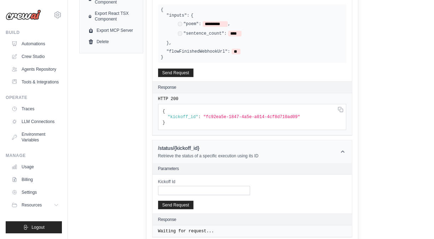
scroll to position [228, 0]
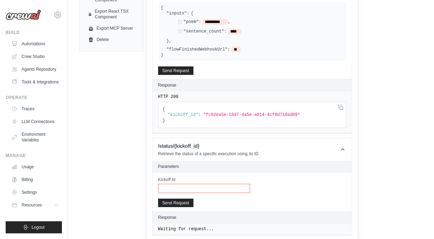
click at [204, 188] on input "Kickoff Id" at bounding box center [204, 188] width 92 height 9
paste input "**********"
type input "**********"
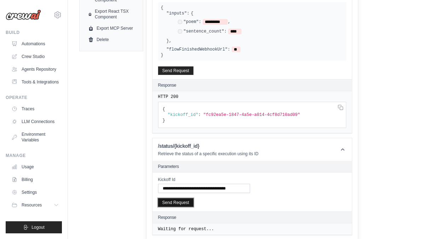
click at [193, 199] on button "Send Request" at bounding box center [175, 202] width 35 height 8
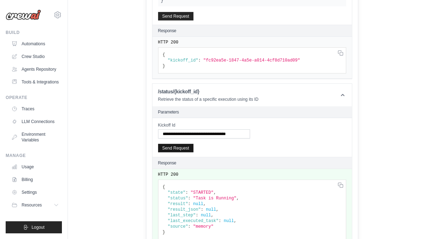
scroll to position [293, 0]
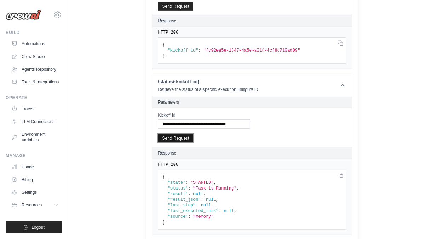
click at [186, 135] on button "Send Request" at bounding box center [175, 138] width 35 height 8
click at [31, 106] on link "Traces" at bounding box center [35, 108] width 53 height 11
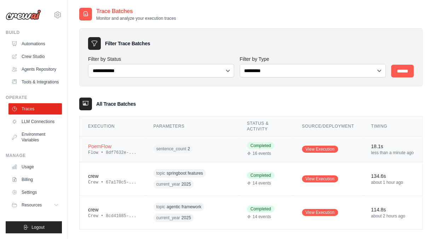
click at [106, 145] on div "PoemFlow" at bounding box center [112, 146] width 48 height 7
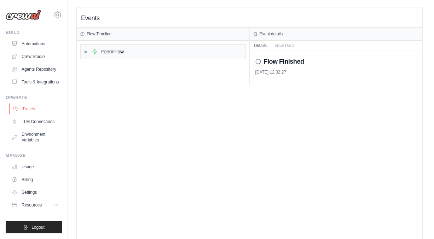
click at [26, 110] on link "Traces" at bounding box center [35, 108] width 53 height 11
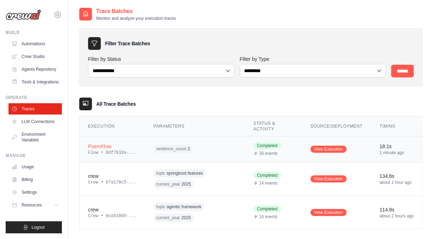
click at [103, 144] on div "PoemFlow" at bounding box center [112, 146] width 48 height 7
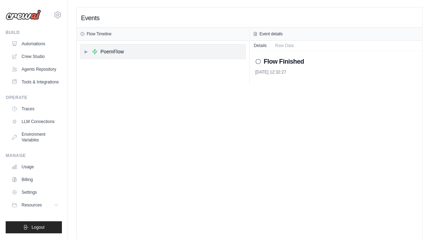
click at [85, 55] on div "▶ PoemFlow" at bounding box center [104, 51] width 40 height 7
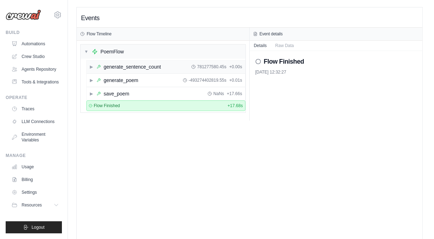
click at [116, 64] on div "generate_sentence_count" at bounding box center [132, 66] width 57 height 7
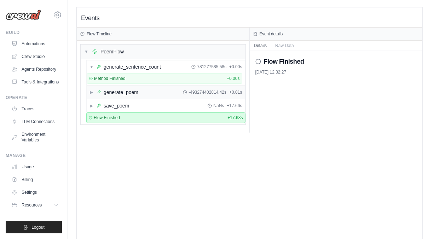
click at [110, 89] on div "generate_poem" at bounding box center [121, 92] width 35 height 7
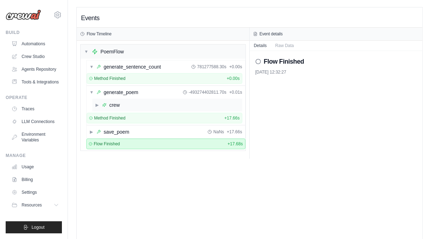
click at [109, 106] on div "crew" at bounding box center [114, 104] width 11 height 7
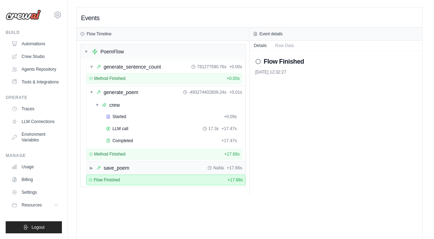
click at [120, 170] on div "save_poem" at bounding box center [116, 167] width 25 height 7
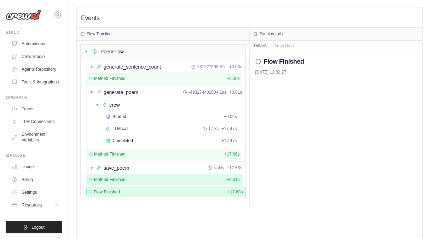
click at [118, 177] on span "Method Finished" at bounding box center [109, 180] width 31 height 6
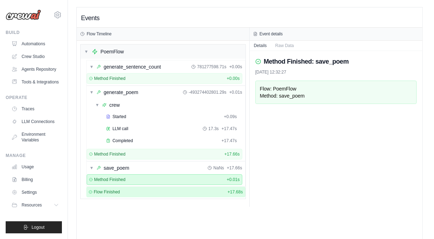
click at [112, 195] on div "Flow Finished + 17.68s" at bounding box center [165, 192] width 159 height 11
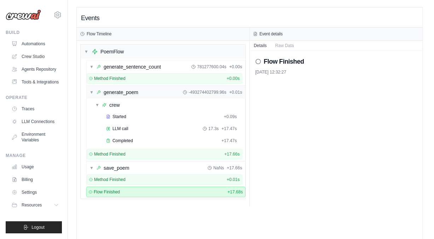
click at [125, 93] on div "generate_poem" at bounding box center [121, 92] width 35 height 7
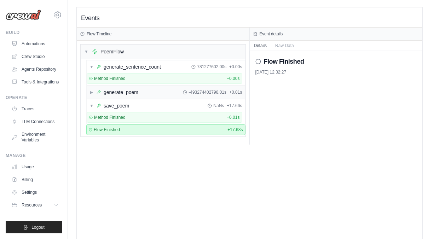
click at [125, 93] on div "generate_poem" at bounding box center [121, 92] width 35 height 7
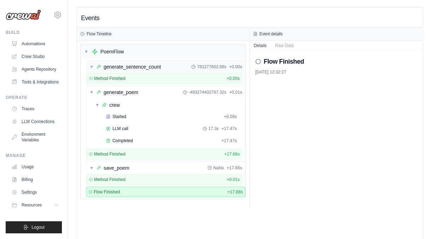
click at [196, 67] on div "781277602.68s" at bounding box center [208, 67] width 35 height 6
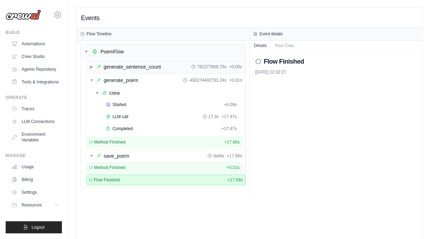
click at [196, 67] on div "781277608.75s" at bounding box center [208, 67] width 35 height 6
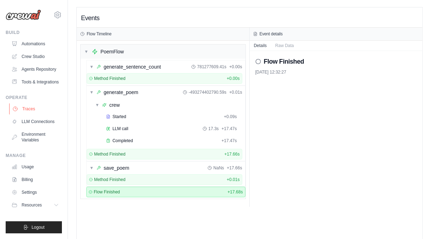
click at [25, 108] on link "Traces" at bounding box center [35, 108] width 53 height 11
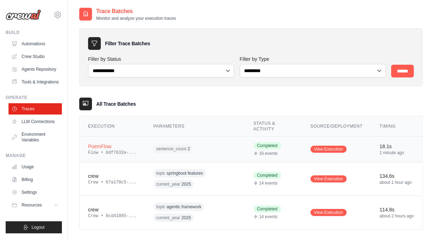
click at [100, 144] on div "PoemFlow" at bounding box center [112, 146] width 48 height 7
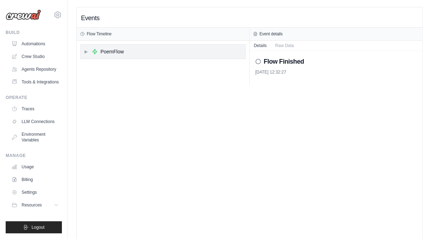
click at [88, 54] on div "▶ PoemFlow" at bounding box center [104, 51] width 40 height 7
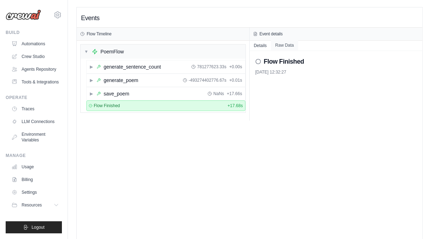
click at [287, 45] on button "Raw Data" at bounding box center [284, 45] width 27 height 10
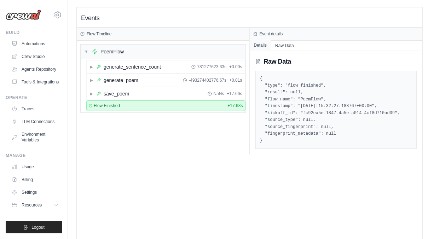
click at [263, 46] on button "Details" at bounding box center [261, 45] width 22 height 10
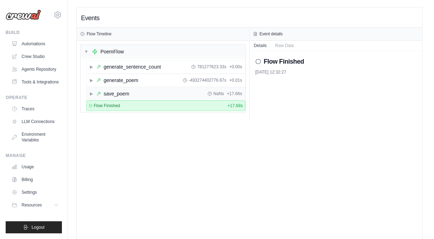
click at [117, 93] on div "save_poem" at bounding box center [116, 93] width 25 height 7
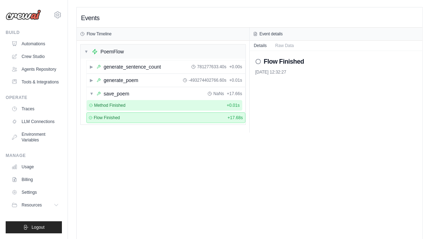
click at [118, 103] on span "Method Finished" at bounding box center [109, 106] width 31 height 6
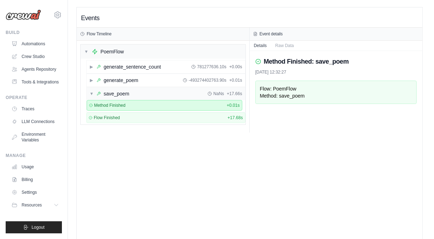
click at [118, 93] on div "save_poem" at bounding box center [116, 93] width 25 height 7
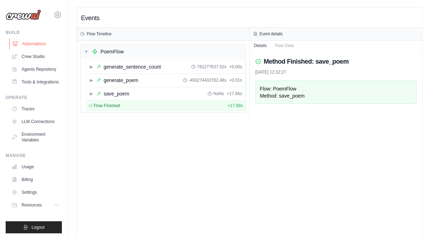
click at [32, 41] on link "Automations" at bounding box center [35, 43] width 53 height 11
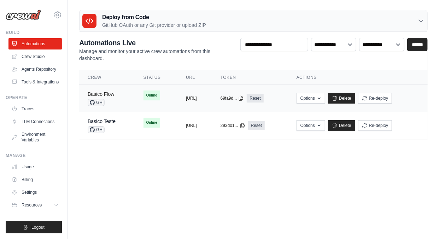
click at [93, 93] on link "Basico Flow" at bounding box center [101, 94] width 27 height 6
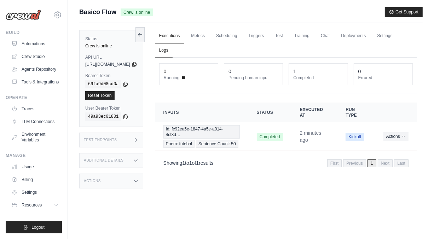
click at [173, 51] on link "Logs" at bounding box center [164, 50] width 18 height 15
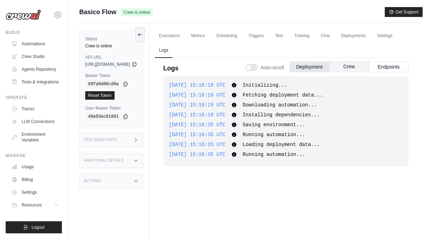
click at [346, 68] on button "Crew" at bounding box center [349, 66] width 40 height 11
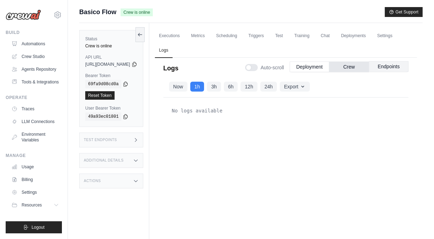
click at [382, 67] on button "Endpoints" at bounding box center [389, 66] width 40 height 11
click at [373, 43] on link "Settings" at bounding box center [385, 36] width 24 height 15
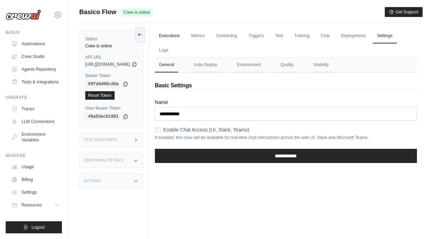
click at [184, 37] on link "Executions" at bounding box center [169, 36] width 29 height 15
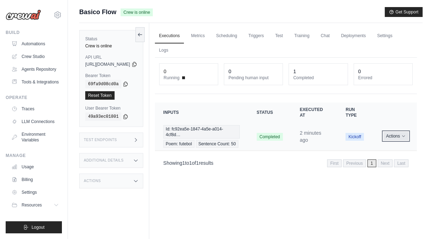
click at [389, 140] on button "Actions" at bounding box center [395, 136] width 25 height 8
click at [379, 152] on link "View Details" at bounding box center [385, 149] width 45 height 11
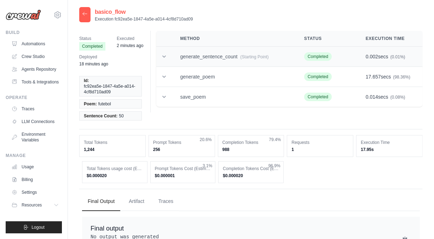
click at [185, 57] on td "generate_sentence_count (Starting Point)" at bounding box center [234, 57] width 124 height 20
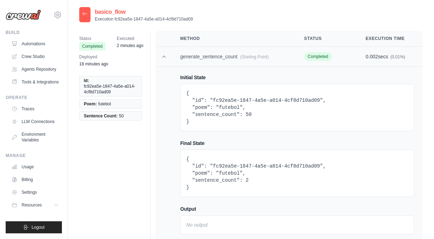
click at [206, 57] on td "generate_sentence_count (Starting Point)" at bounding box center [234, 57] width 124 height 20
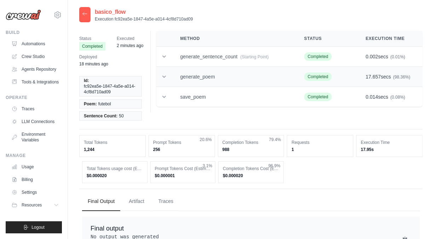
click at [204, 77] on td "generate_poem" at bounding box center [234, 77] width 124 height 20
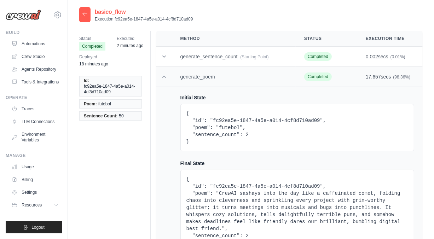
click at [211, 76] on td "generate_poem" at bounding box center [234, 77] width 124 height 20
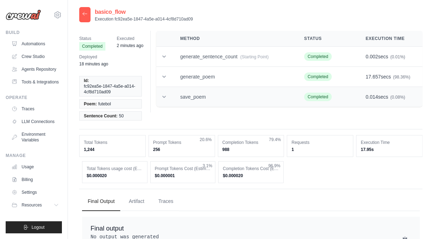
click at [196, 97] on td "save_poem" at bounding box center [234, 97] width 124 height 20
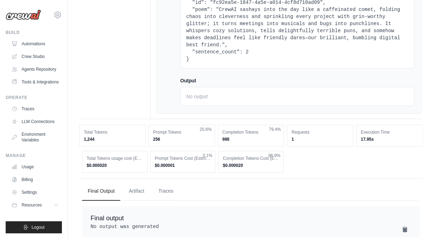
scroll to position [240, 0]
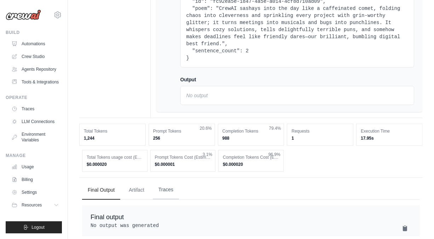
click at [165, 180] on button "Traces" at bounding box center [166, 189] width 26 height 19
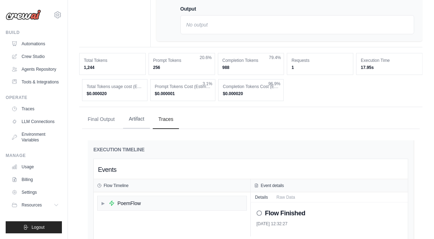
click at [135, 110] on button "Artifact" at bounding box center [136, 119] width 27 height 19
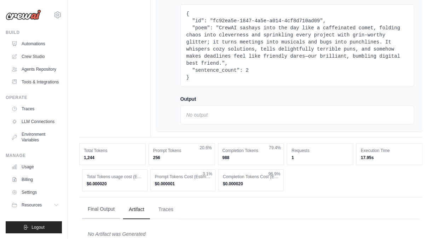
click at [99, 200] on button "Final Output" at bounding box center [101, 209] width 38 height 19
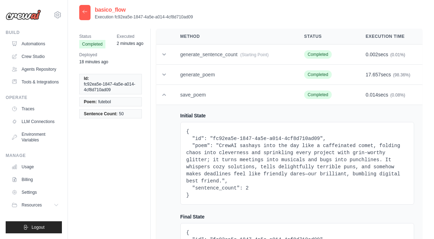
scroll to position [0, 0]
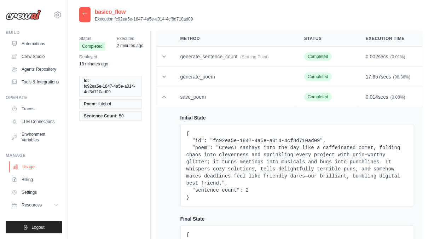
click at [28, 168] on link "Usage" at bounding box center [35, 166] width 53 height 11
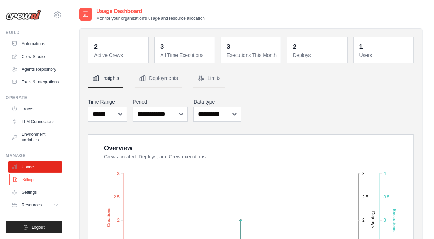
click at [29, 177] on link "Billing" at bounding box center [35, 179] width 53 height 11
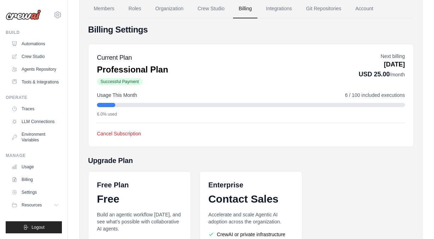
scroll to position [71, 0]
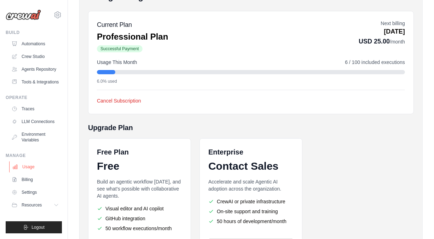
click at [30, 168] on link "Usage" at bounding box center [35, 166] width 53 height 11
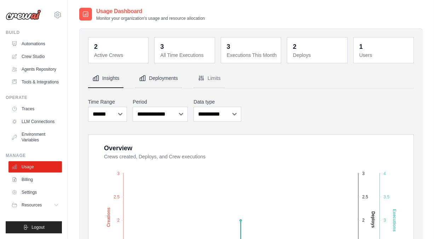
click at [170, 80] on button "Deployments" at bounding box center [158, 78] width 47 height 19
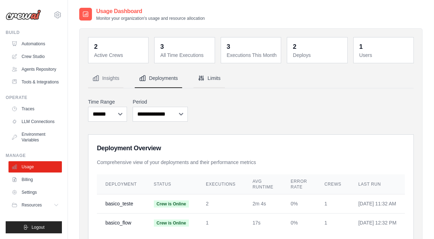
click at [214, 78] on button "Limits" at bounding box center [208, 78] width 31 height 19
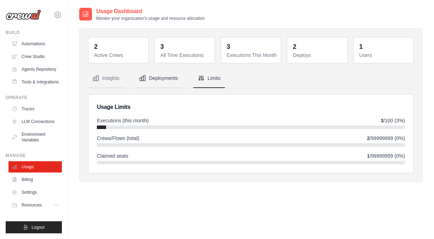
click at [162, 80] on button "Deployments" at bounding box center [158, 78] width 47 height 19
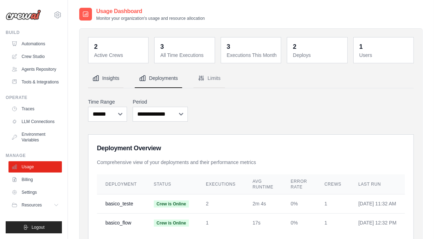
click at [100, 75] on button "Insights" at bounding box center [105, 78] width 35 height 19
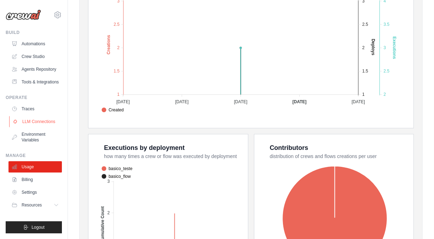
scroll to position [177, 0]
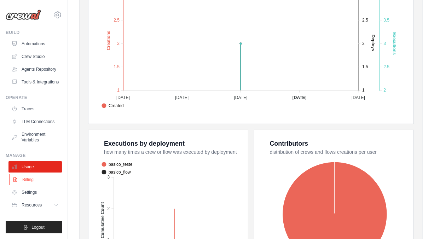
click at [24, 179] on link "Billing" at bounding box center [35, 179] width 53 height 11
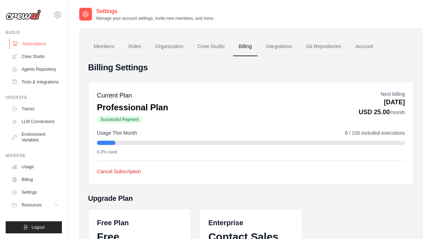
click at [34, 43] on link "Automations" at bounding box center [35, 43] width 53 height 11
